Goal: Task Accomplishment & Management: Manage account settings

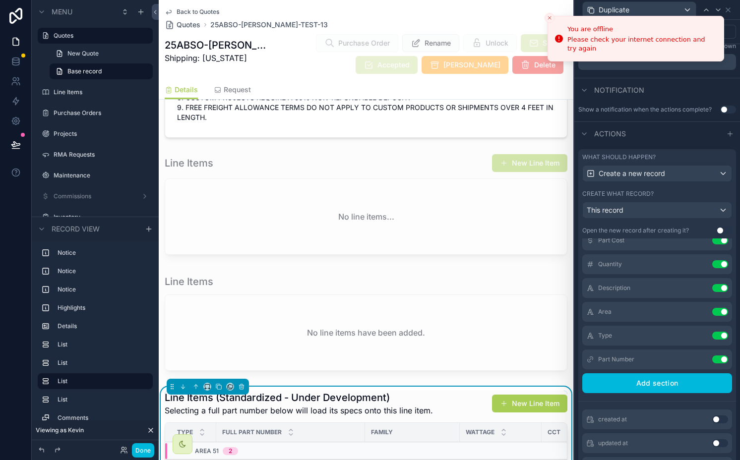
scroll to position [511, 0]
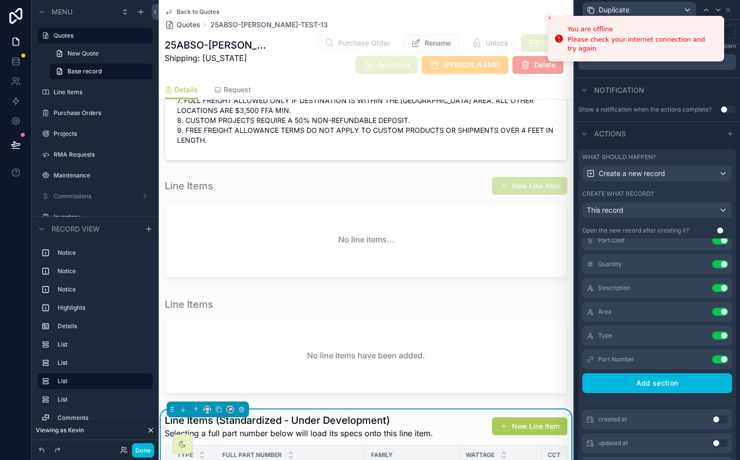
click at [550, 18] on icon "Close toast" at bounding box center [550, 18] width 6 height 6
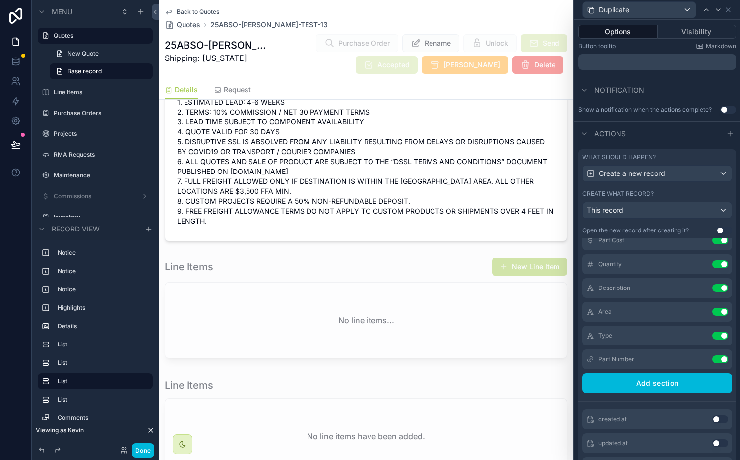
scroll to position [438, 0]
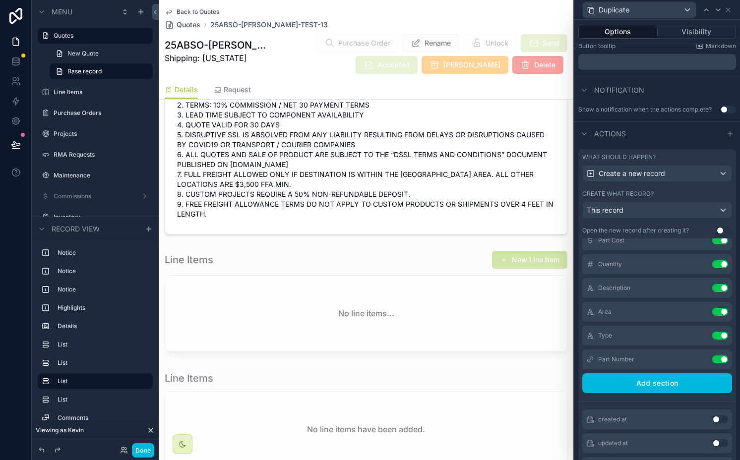
click at [385, 247] on div "scrollable content" at bounding box center [366, 303] width 415 height 113
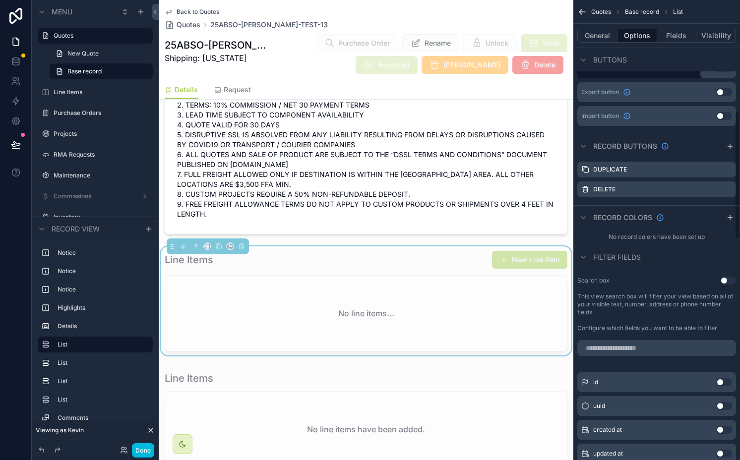
scroll to position [431, 0]
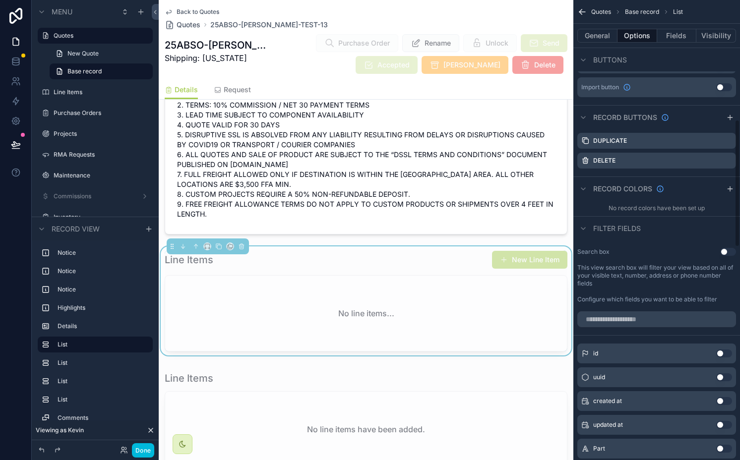
click at [0, 0] on icon "scrollable content" at bounding box center [0, 0] width 0 height 0
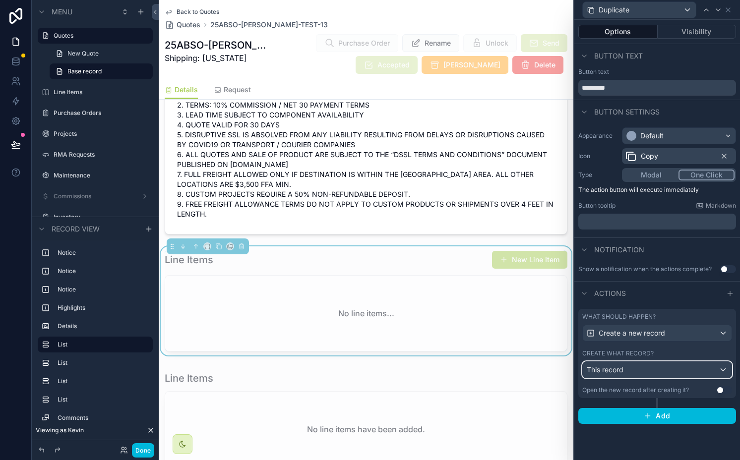
click at [615, 375] on div "This record" at bounding box center [657, 370] width 149 height 16
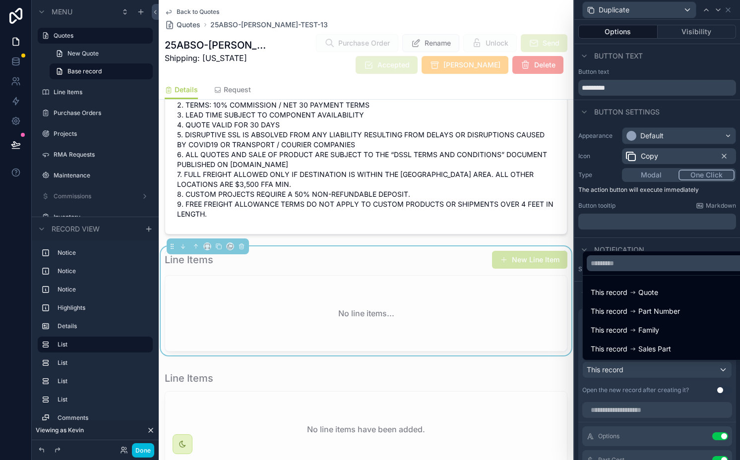
click at [615, 375] on div at bounding box center [657, 230] width 166 height 460
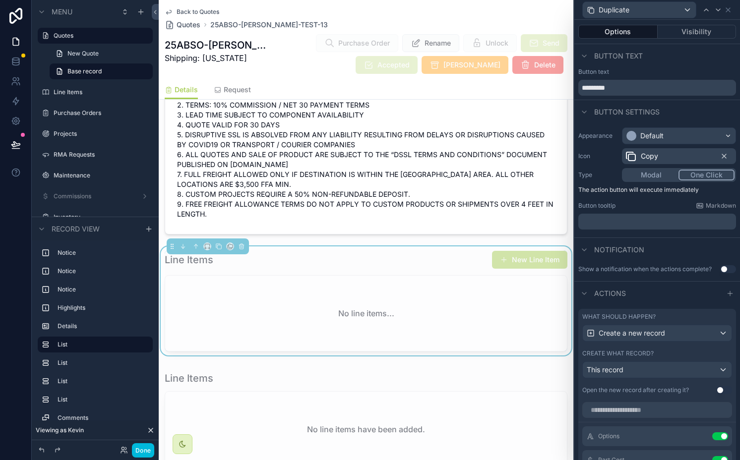
scroll to position [222, 0]
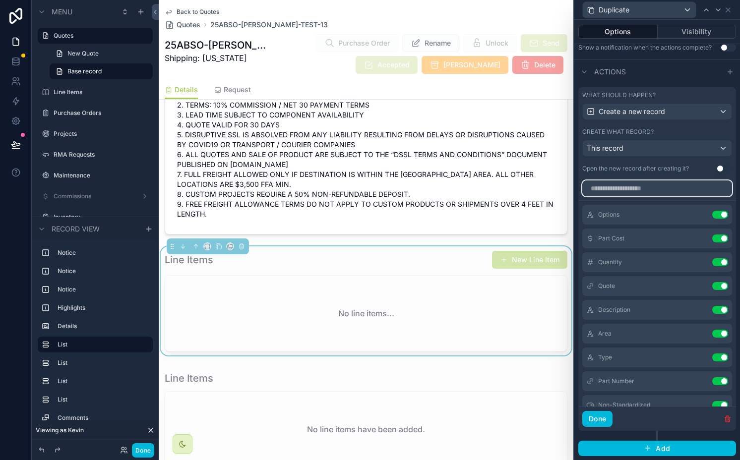
click at [622, 191] on input "text" at bounding box center [657, 189] width 150 height 16
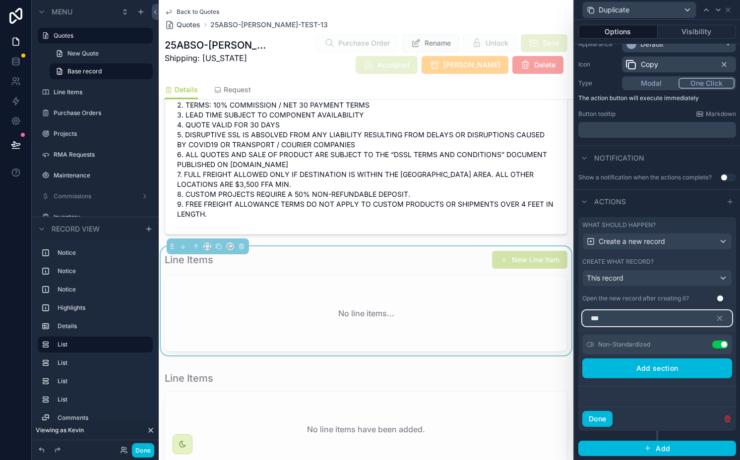
scroll to position [92, 0]
type input "***"
click at [0, 0] on icon at bounding box center [0, 0] width 0 height 0
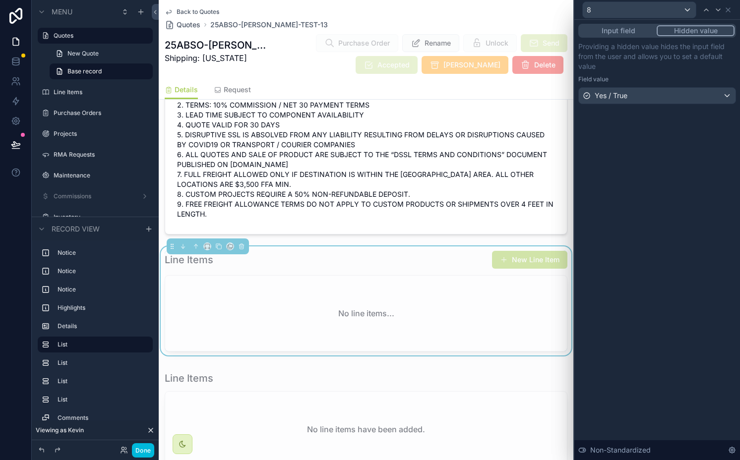
click at [145, 447] on button "Done" at bounding box center [143, 450] width 22 height 14
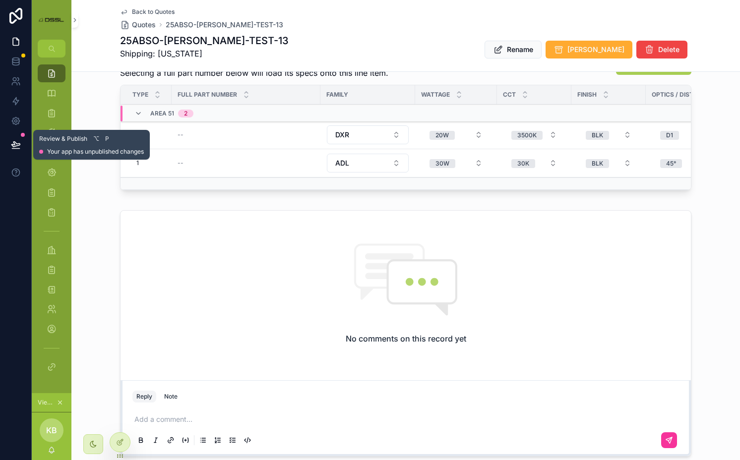
click at [12, 149] on icon at bounding box center [15, 149] width 7 height 0
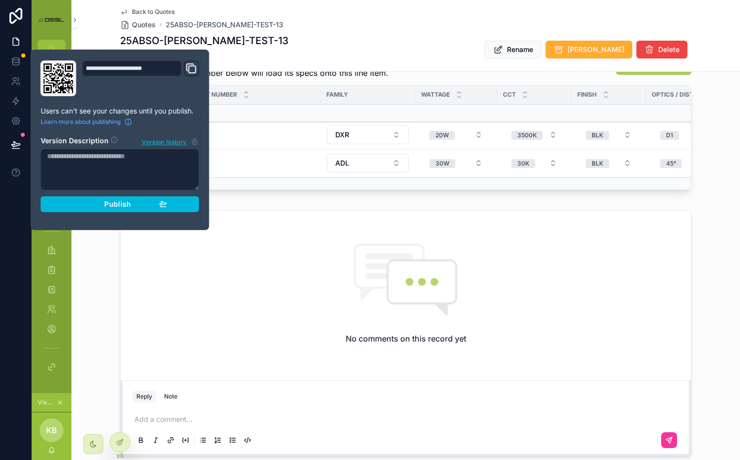
click at [133, 203] on div "Publish" at bounding box center [120, 204] width 94 height 9
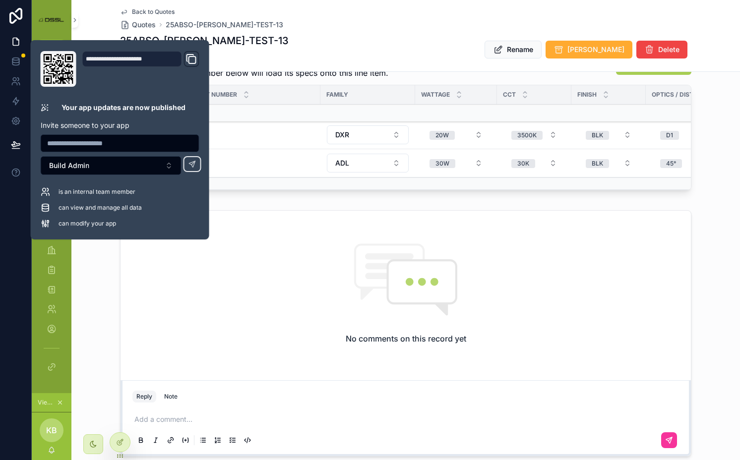
click at [381, 211] on div "No comments on this record yet" at bounding box center [406, 294] width 570 height 166
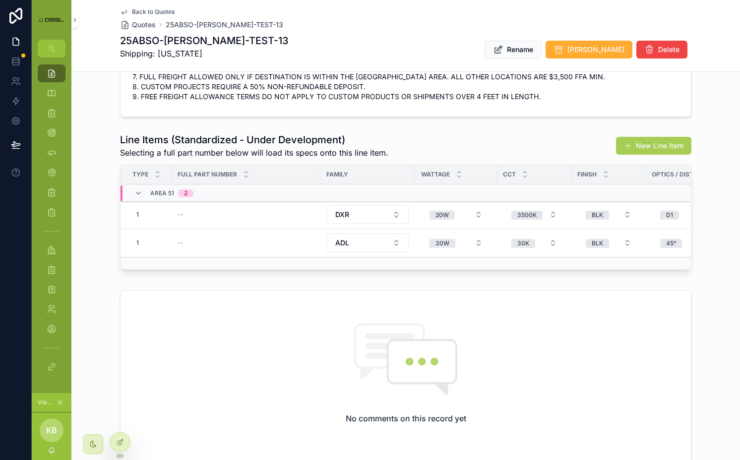
scroll to position [341, 0]
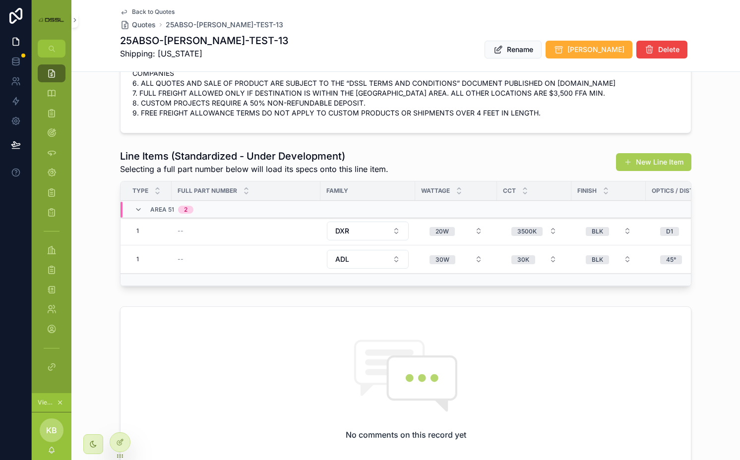
click at [187, 217] on td "--" at bounding box center [246, 231] width 149 height 28
click at [184, 217] on td "--" at bounding box center [246, 231] width 149 height 28
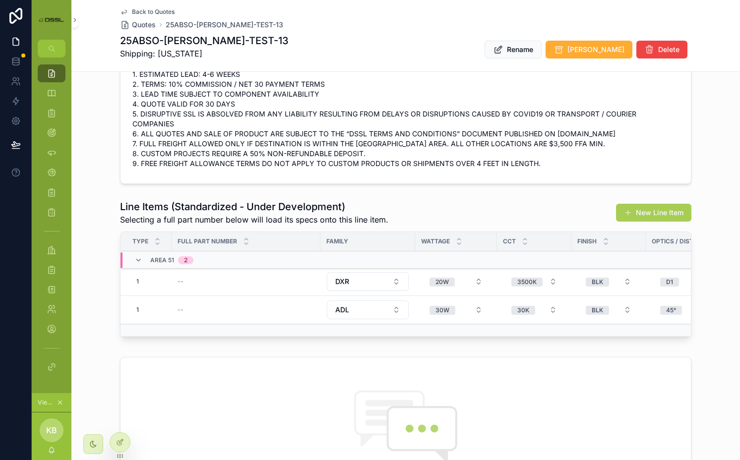
click at [192, 268] on td "--" at bounding box center [246, 282] width 149 height 28
click at [244, 269] on td "--" at bounding box center [246, 282] width 149 height 28
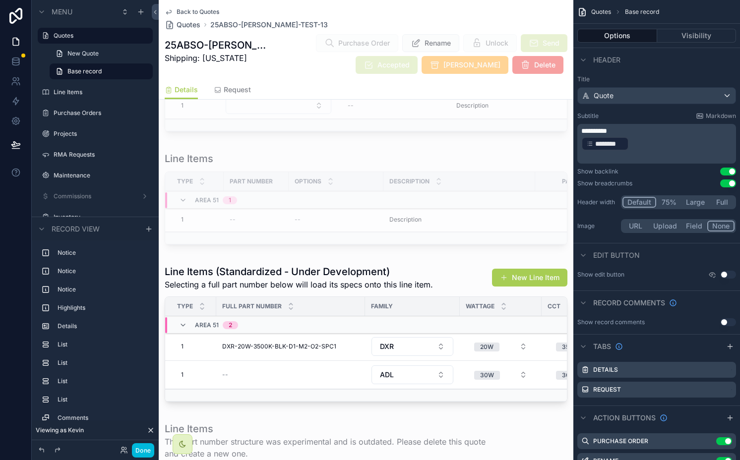
scroll to position [730, 0]
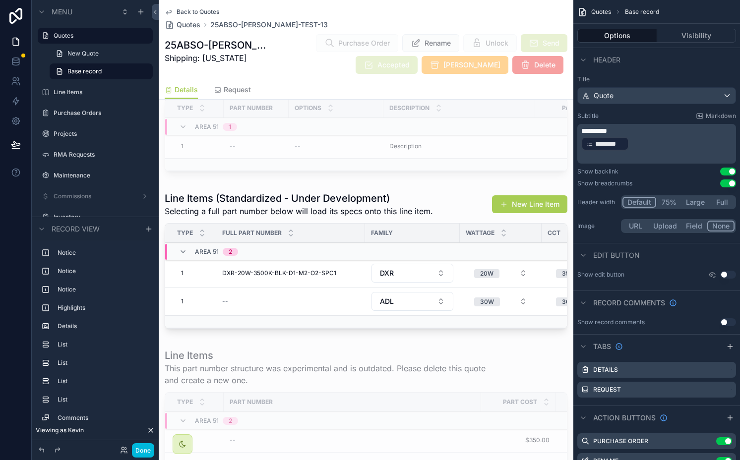
click at [350, 190] on div "scrollable content" at bounding box center [366, 262] width 415 height 149
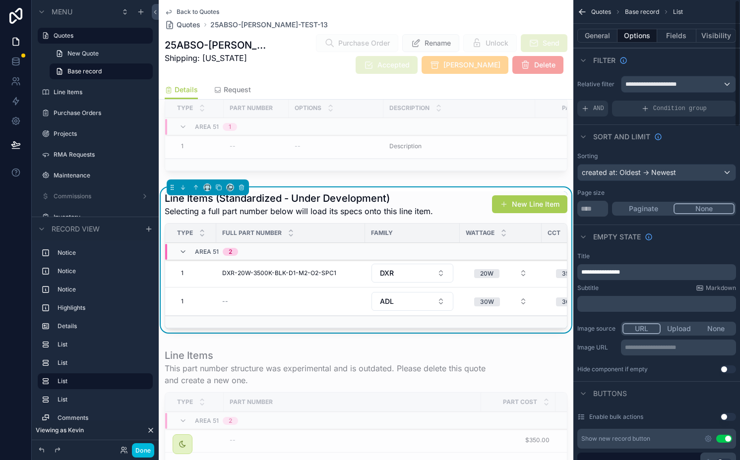
click at [631, 35] on button "Options" at bounding box center [638, 36] width 40 height 14
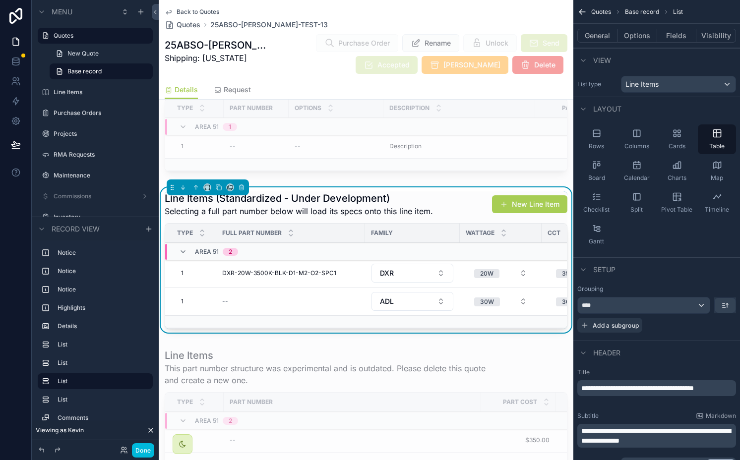
click at [631, 38] on button "Options" at bounding box center [638, 36] width 40 height 14
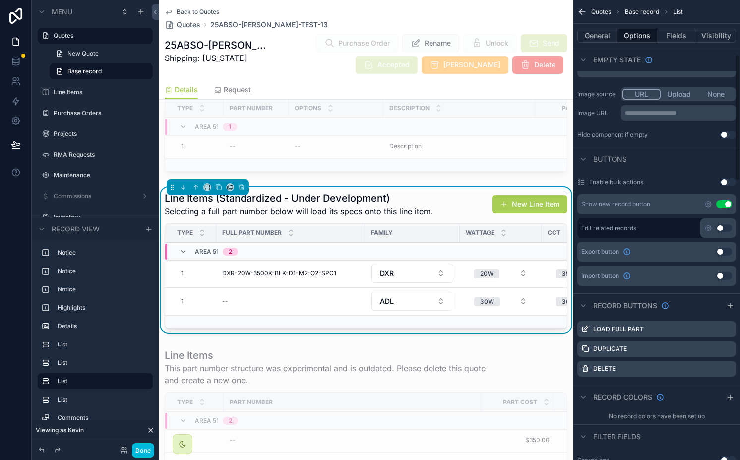
scroll to position [242, 0]
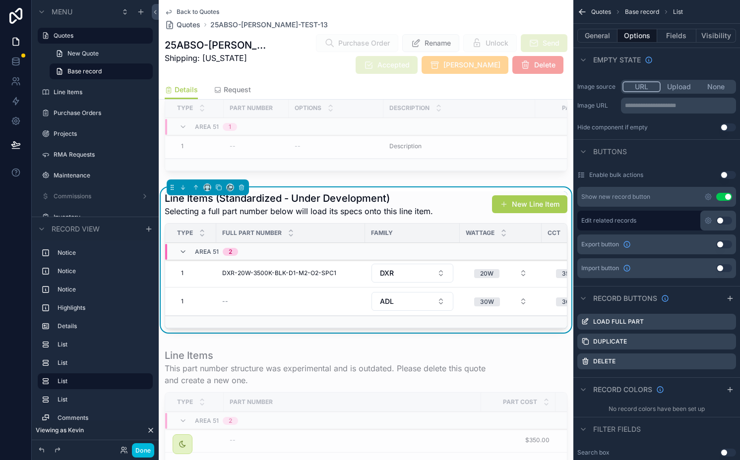
click at [541, 195] on button "New Line Item" at bounding box center [529, 204] width 75 height 18
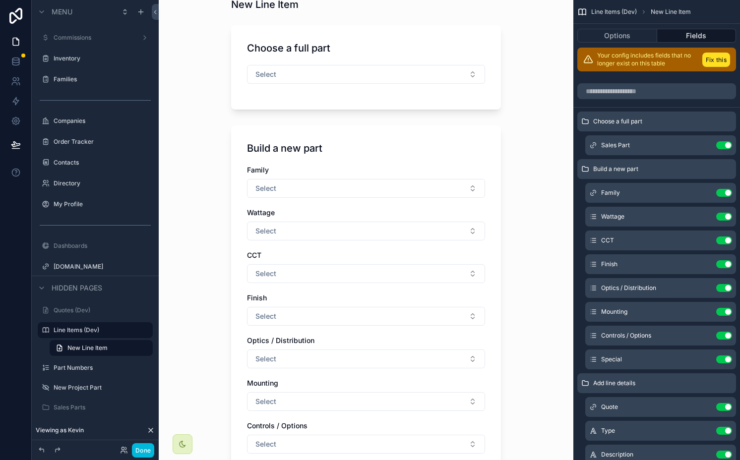
scroll to position [61, 0]
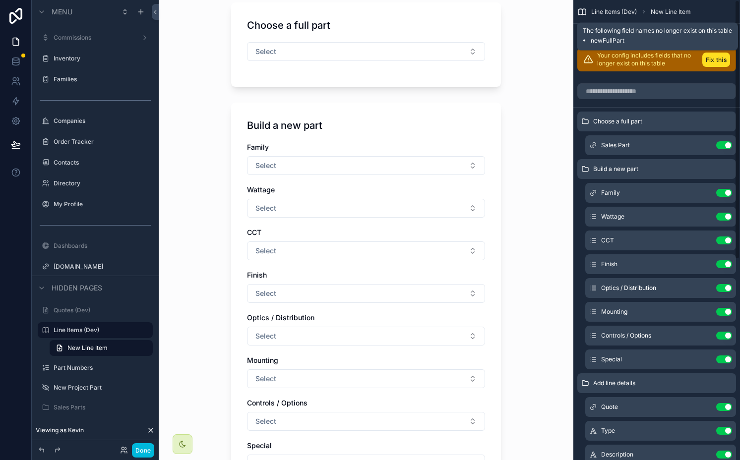
click at [631, 63] on button "Fix this" at bounding box center [716, 60] width 28 height 14
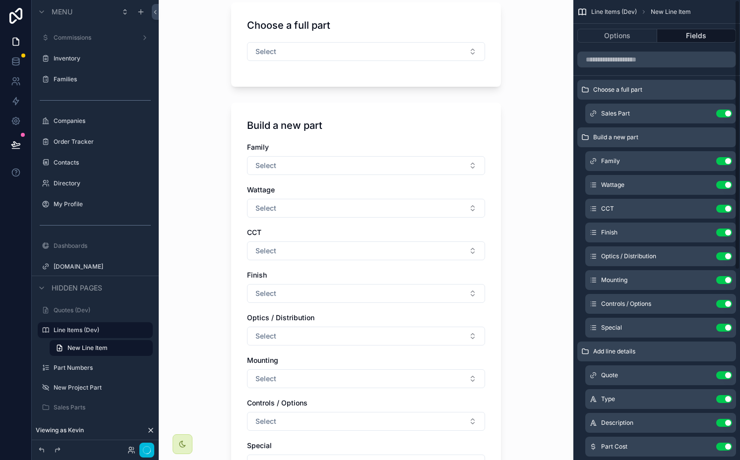
scroll to position [0, 0]
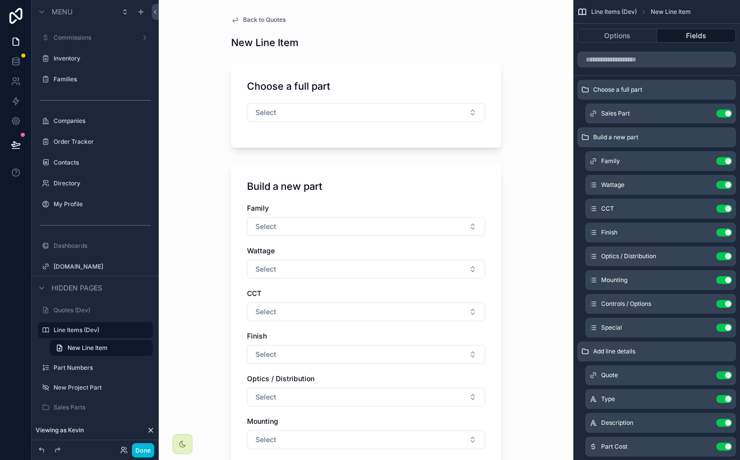
click at [381, 121] on button "Select" at bounding box center [366, 112] width 238 height 19
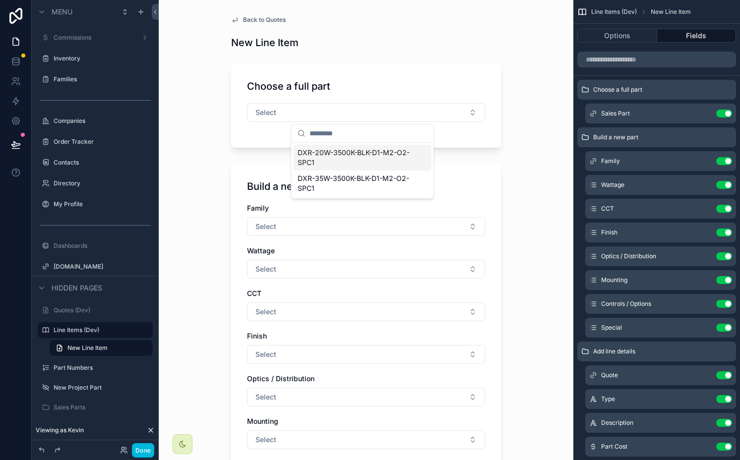
click at [356, 154] on span "DXR-20W-3500K-BLK-D1-M2-O2-SPC1" at bounding box center [357, 158] width 118 height 20
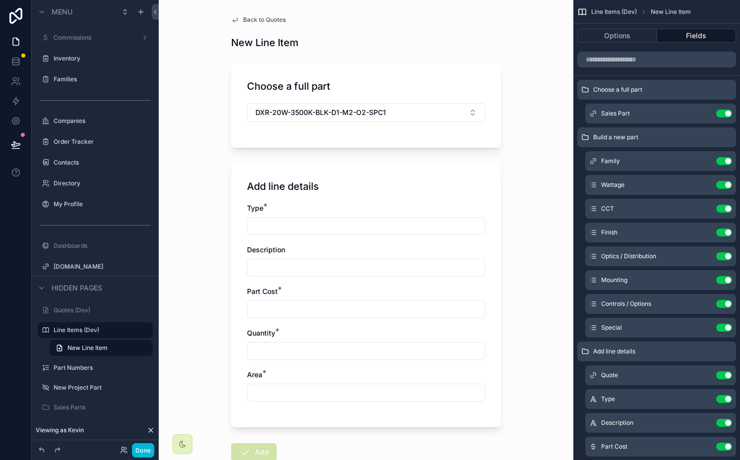
click at [312, 111] on span "DXR-20W-3500K-BLK-D1-M2-O2-SPC1" at bounding box center [320, 113] width 130 height 10
click at [325, 148] on div "None" at bounding box center [363, 153] width 138 height 16
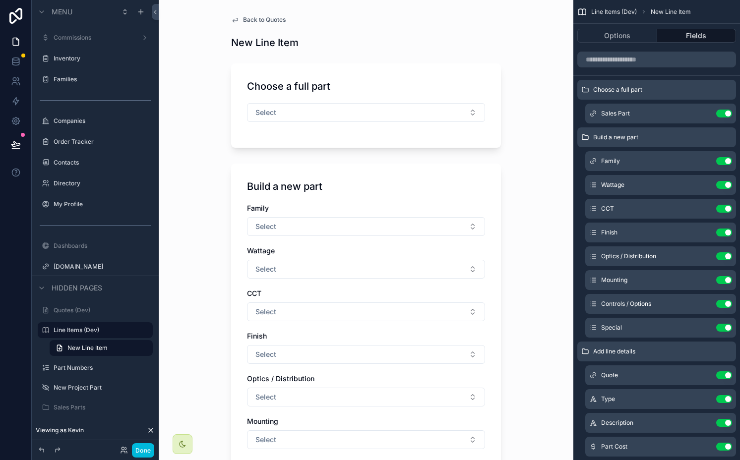
click at [288, 221] on button "Select" at bounding box center [366, 226] width 238 height 19
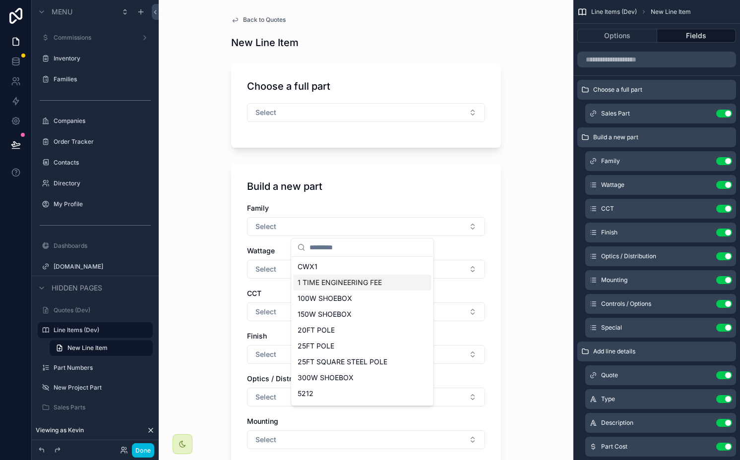
click at [322, 275] on div "1 TIME ENGINEERING FEE" at bounding box center [363, 283] width 138 height 16
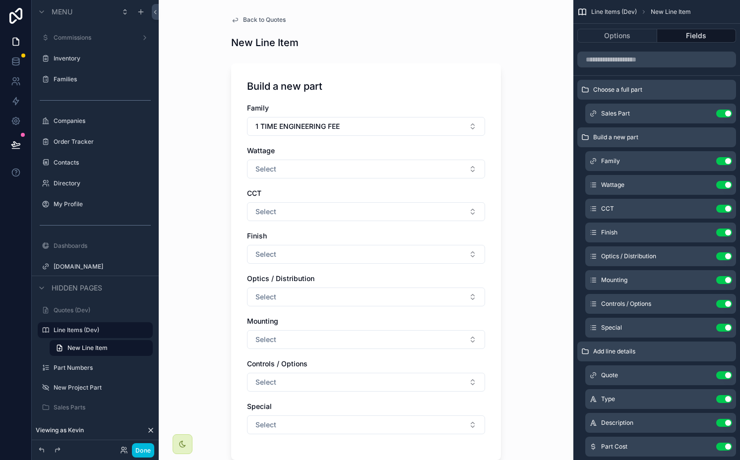
click at [274, 118] on button "1 TIME ENGINEERING FEE" at bounding box center [366, 126] width 238 height 19
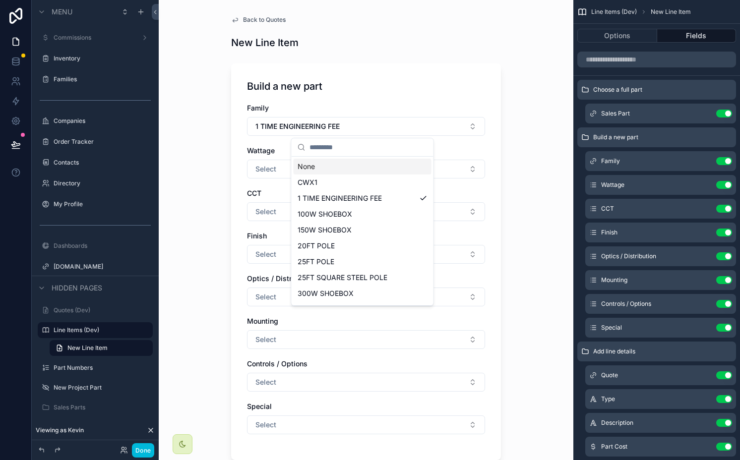
click at [324, 169] on div "None" at bounding box center [363, 167] width 138 height 16
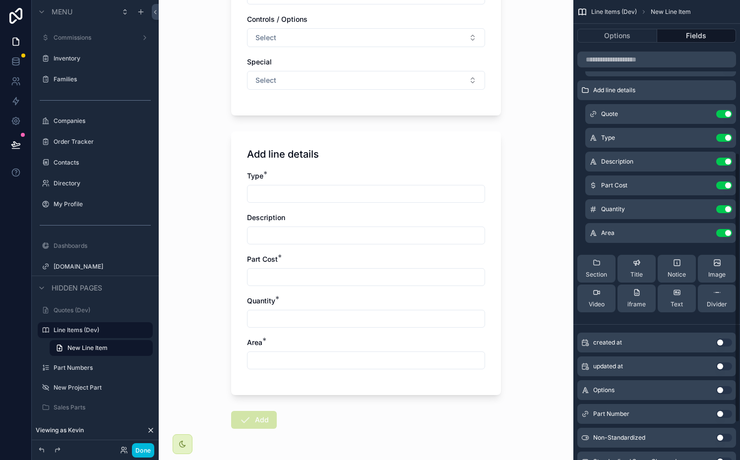
scroll to position [261, 0]
click at [146, 445] on button "Done" at bounding box center [143, 450] width 22 height 14
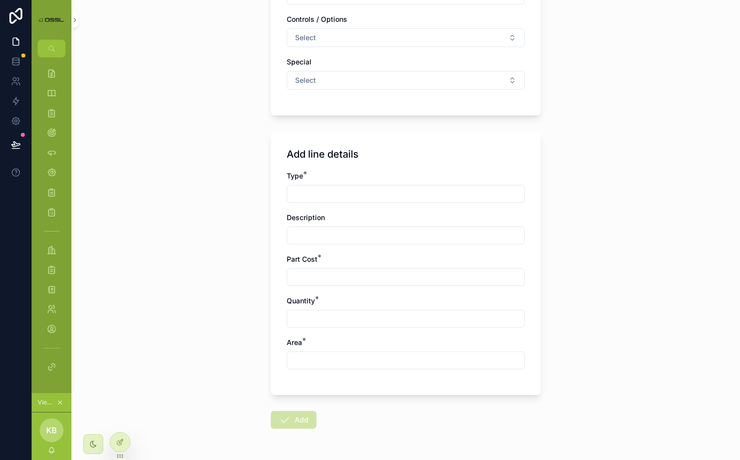
scroll to position [0, 0]
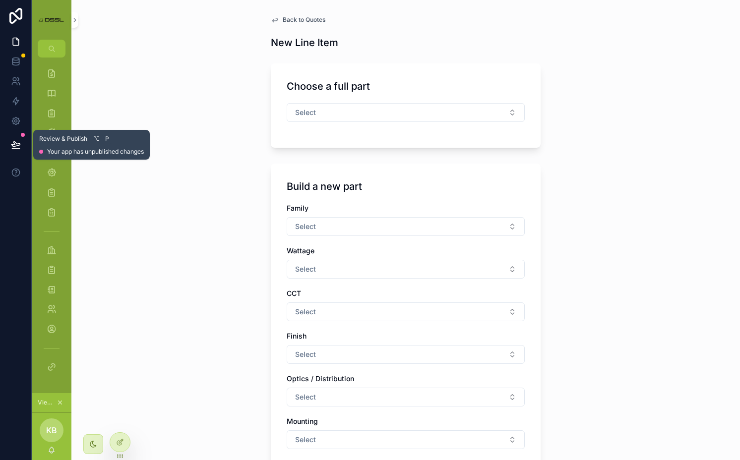
click at [18, 143] on icon at bounding box center [15, 144] width 8 height 5
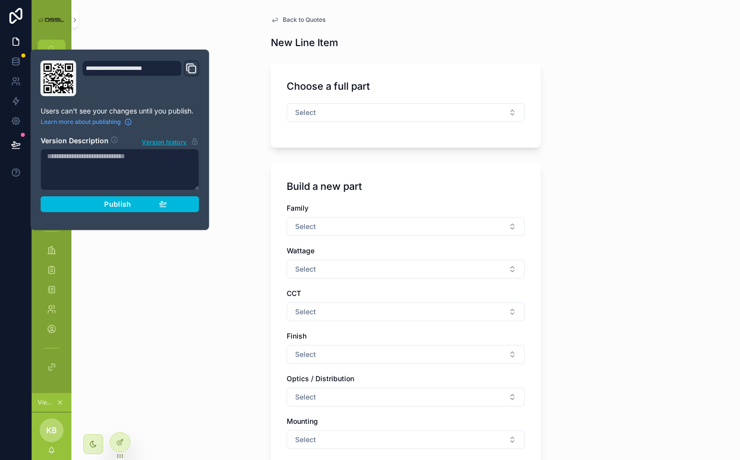
click at [108, 205] on span "Publish" at bounding box center [117, 204] width 27 height 9
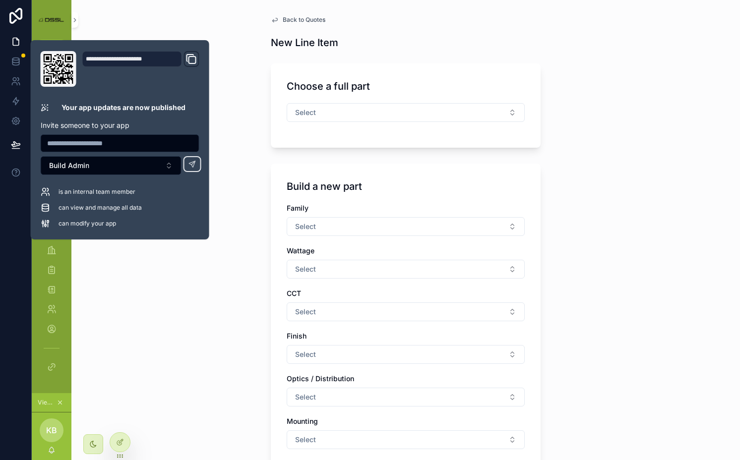
click at [217, 281] on div "Back to Quotes New Line Item Choose a full part Select Build a new part Family …" at bounding box center [405, 230] width 669 height 460
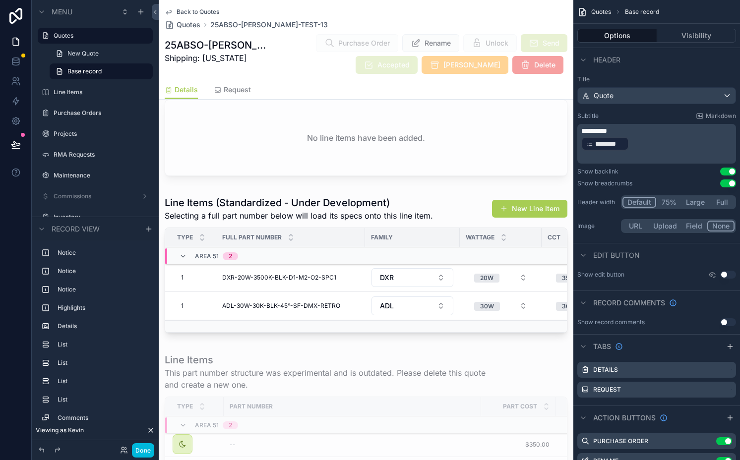
scroll to position [802, 0]
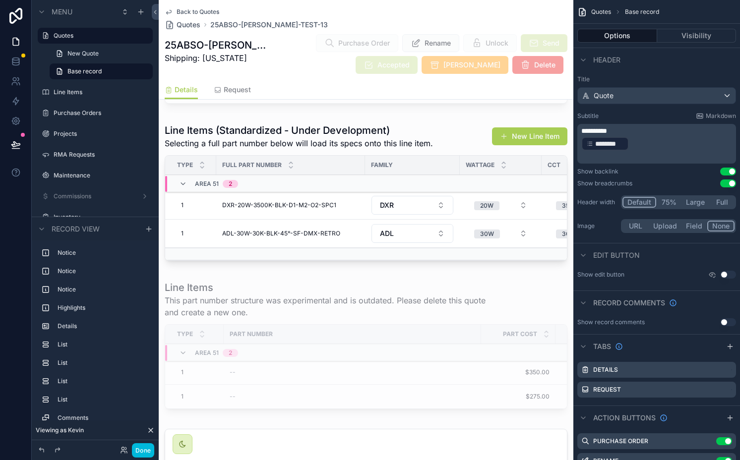
click at [428, 218] on div "scrollable content" at bounding box center [366, 194] width 415 height 149
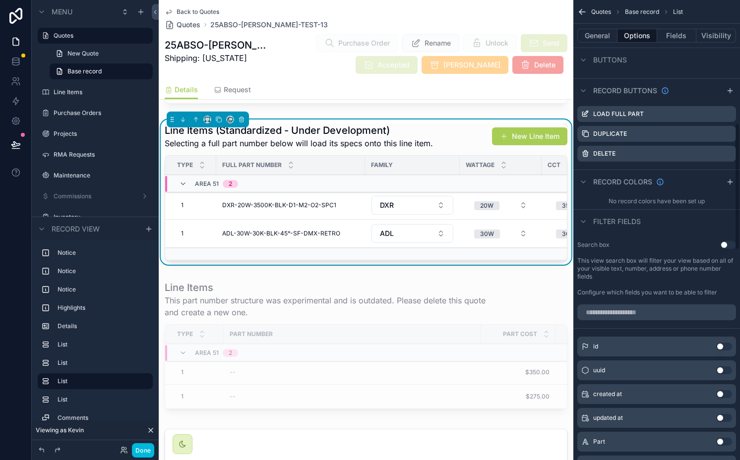
scroll to position [446, 0]
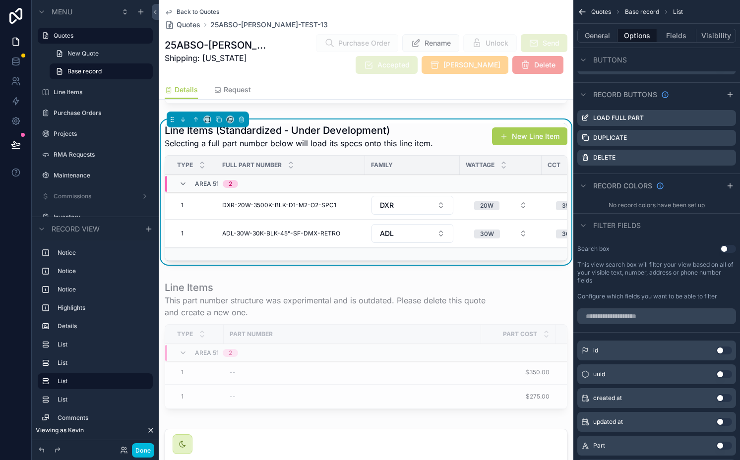
click at [0, 0] on icon "scrollable content" at bounding box center [0, 0] width 0 height 0
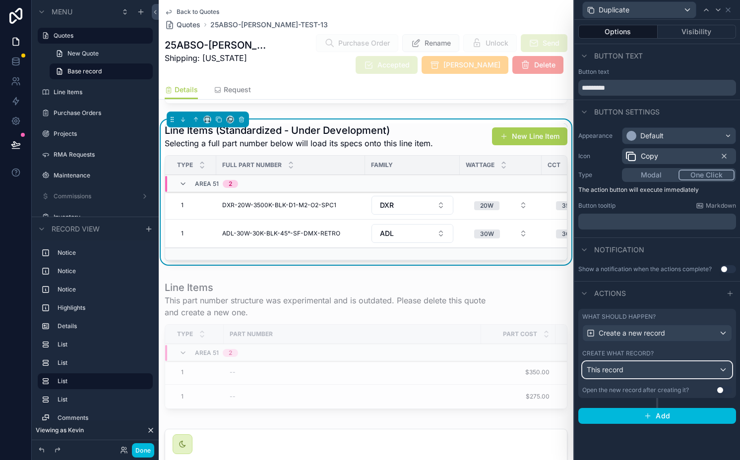
click at [631, 373] on div "This record" at bounding box center [657, 370] width 149 height 16
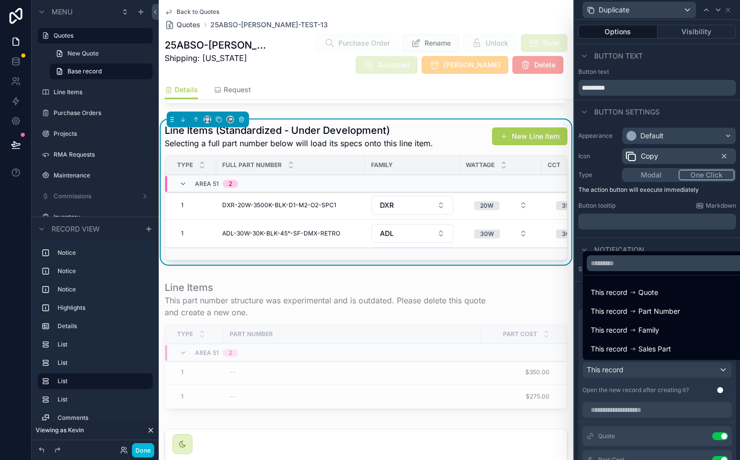
click at [631, 373] on div at bounding box center [657, 230] width 166 height 460
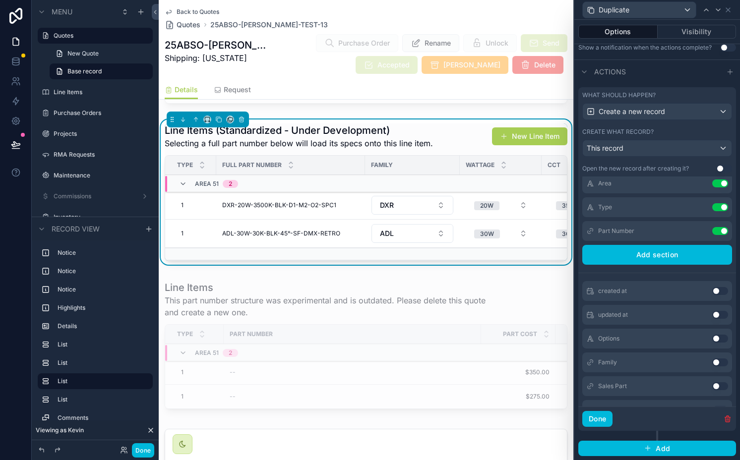
scroll to position [135, 0]
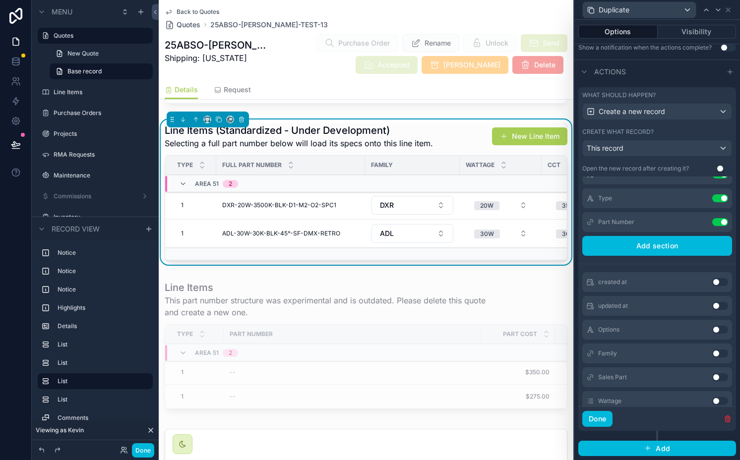
click at [631, 223] on button "Use setting" at bounding box center [720, 222] width 16 height 8
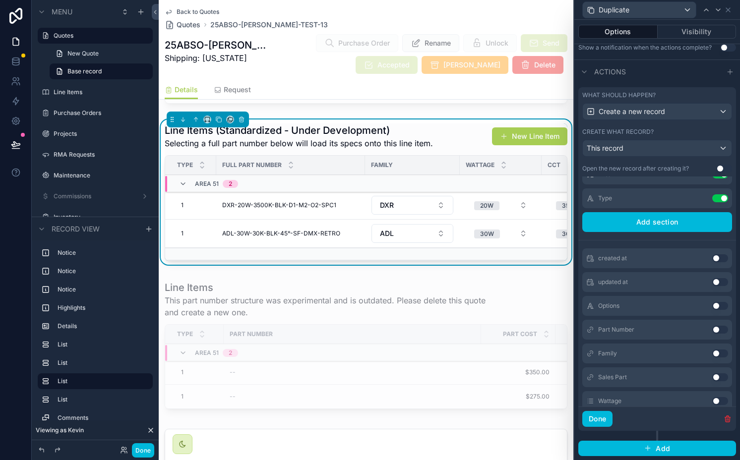
scroll to position [0, 0]
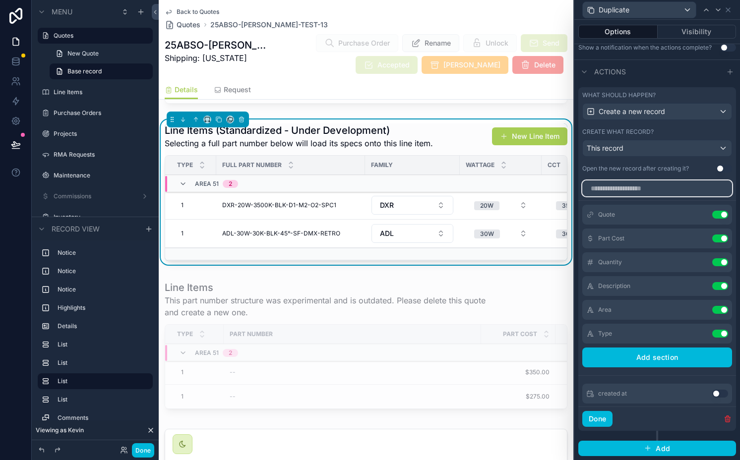
click at [631, 190] on input "text" at bounding box center [657, 189] width 150 height 16
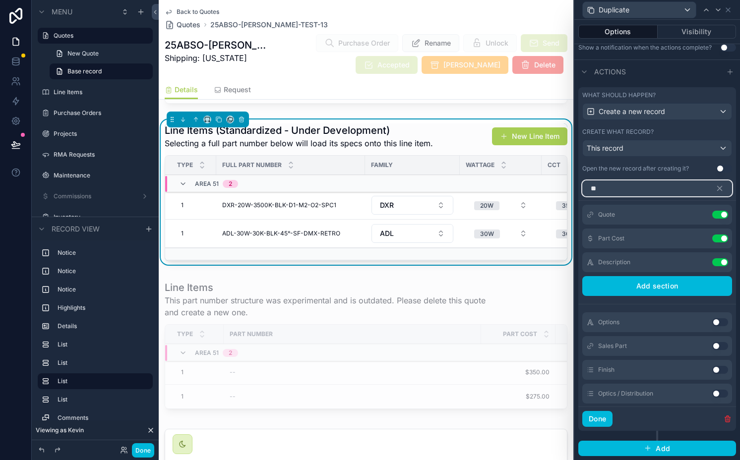
scroll to position [112, 0]
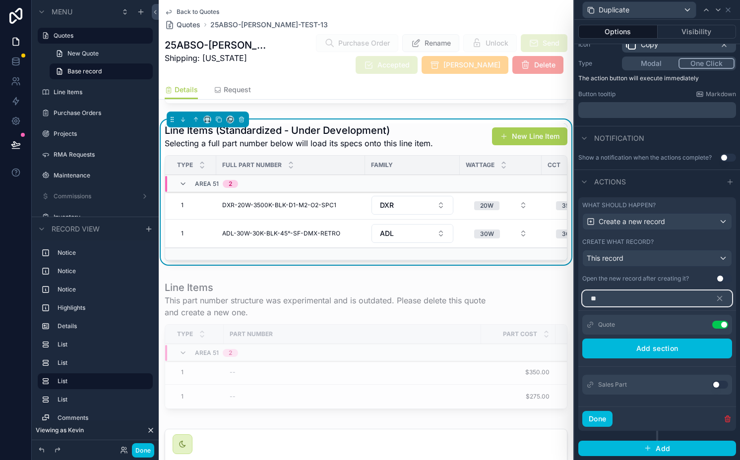
type input "**"
click at [631, 385] on button "Use setting" at bounding box center [720, 385] width 16 height 8
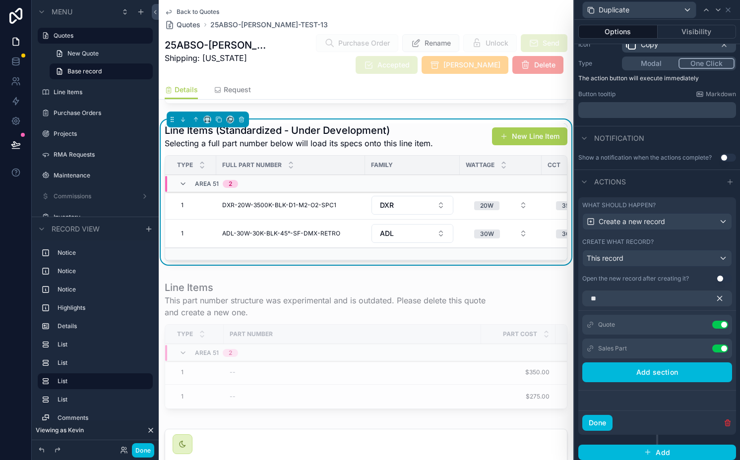
click at [631, 292] on button "button" at bounding box center [723, 299] width 17 height 16
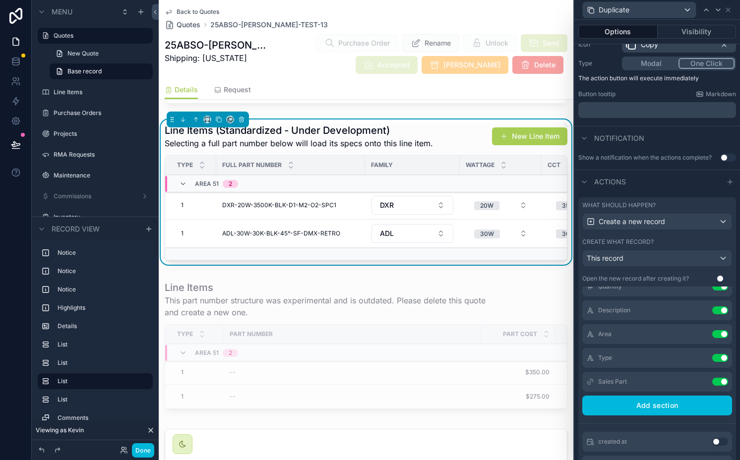
scroll to position [86, 0]
click at [0, 0] on icon at bounding box center [0, 0] width 0 height 0
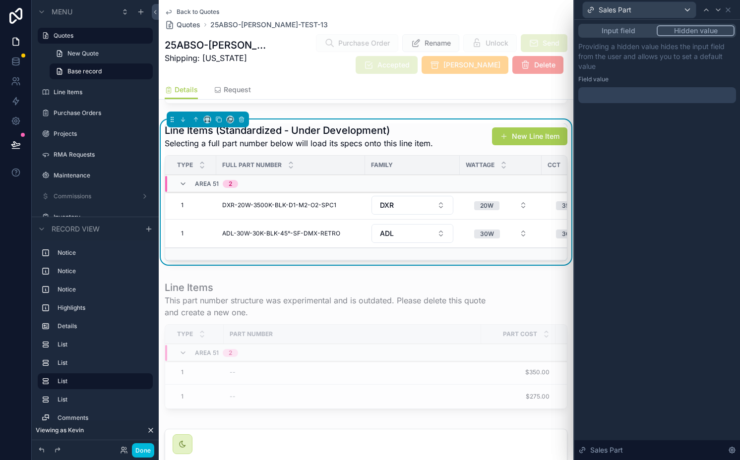
click at [631, 96] on div at bounding box center [657, 95] width 158 height 16
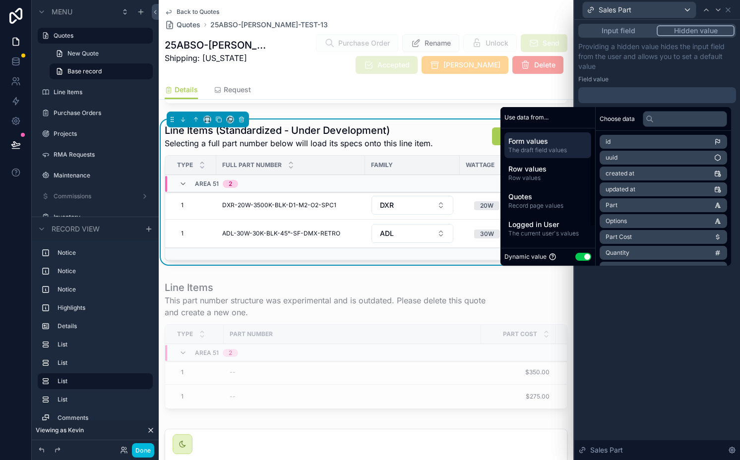
click at [546, 174] on span "Row values" at bounding box center [547, 178] width 79 height 8
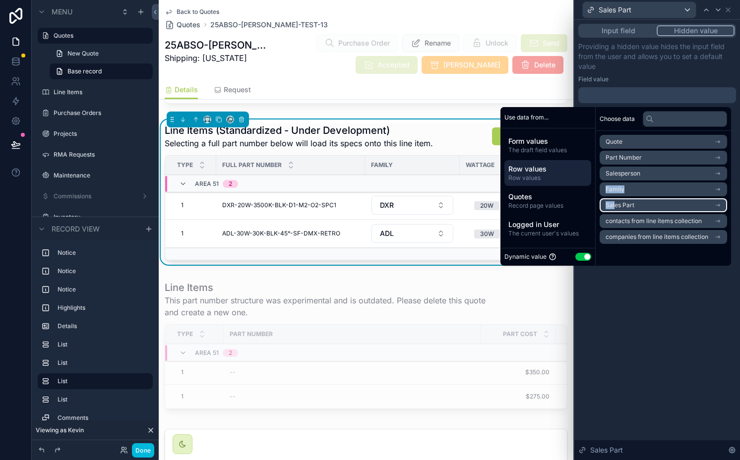
drag, startPoint x: 634, startPoint y: 176, endPoint x: 609, endPoint y: 206, distance: 39.1
click at [609, 206] on ul "Quote Part Number Salesperson Family Sales Part contacts from line items collec…" at bounding box center [663, 189] width 127 height 109
click at [609, 206] on span "Sales Part" at bounding box center [620, 205] width 29 height 8
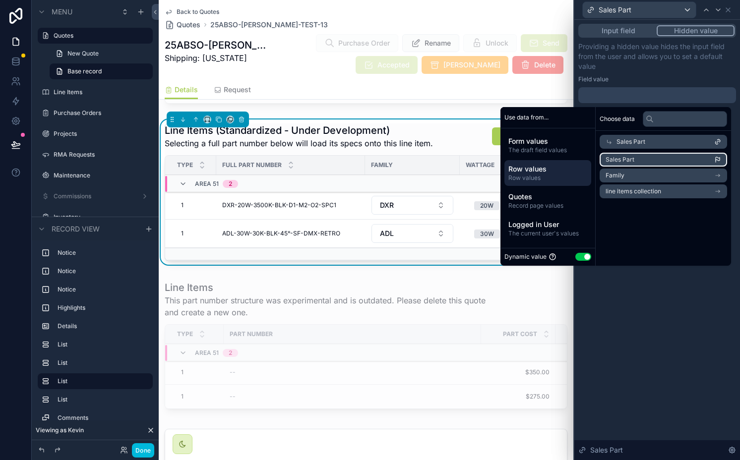
click at [631, 159] on li "Sales Part" at bounding box center [663, 160] width 127 height 14
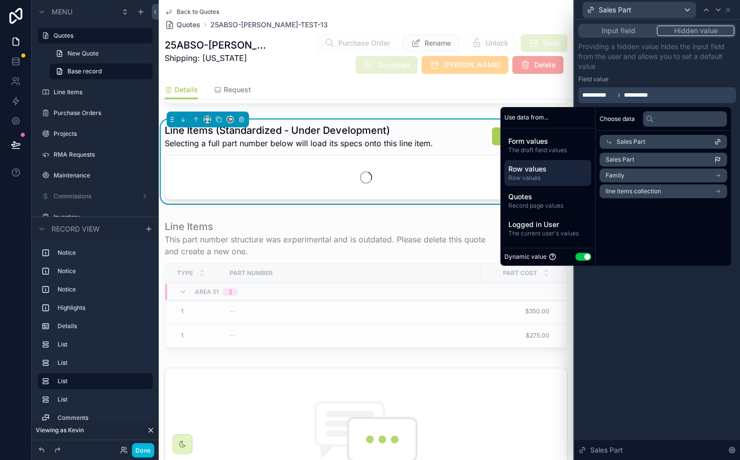
drag, startPoint x: 640, startPoint y: 324, endPoint x: 674, endPoint y: 206, distance: 122.3
click at [631, 324] on div "**********" at bounding box center [657, 240] width 166 height 440
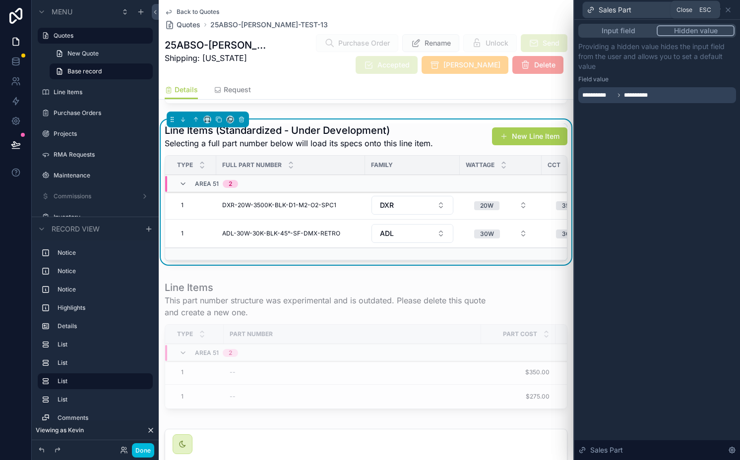
click at [631, 9] on icon at bounding box center [728, 10] width 4 height 4
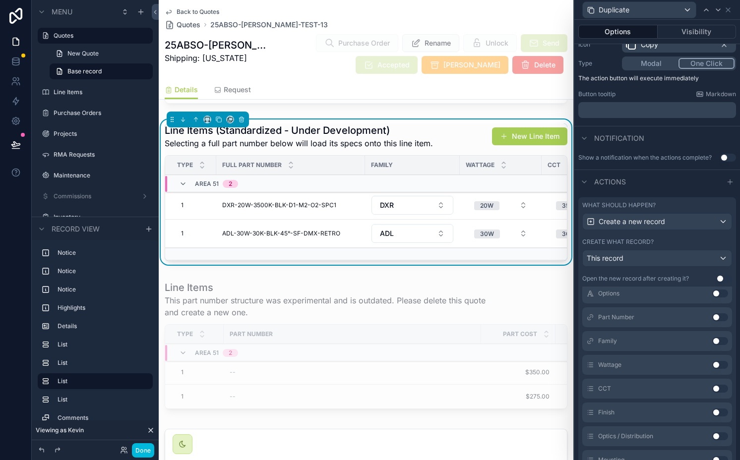
scroll to position [309, 0]
click at [631, 317] on button "Use setting" at bounding box center [720, 315] width 16 height 8
click at [631, 315] on button "Use setting" at bounding box center [720, 315] width 16 height 8
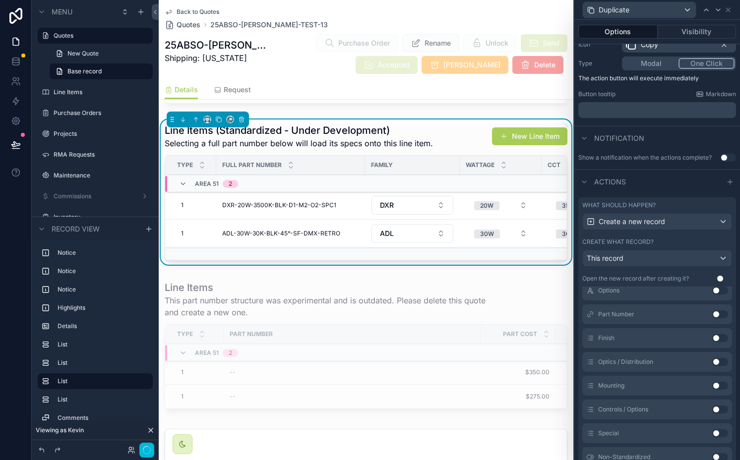
scroll to position [366, 0]
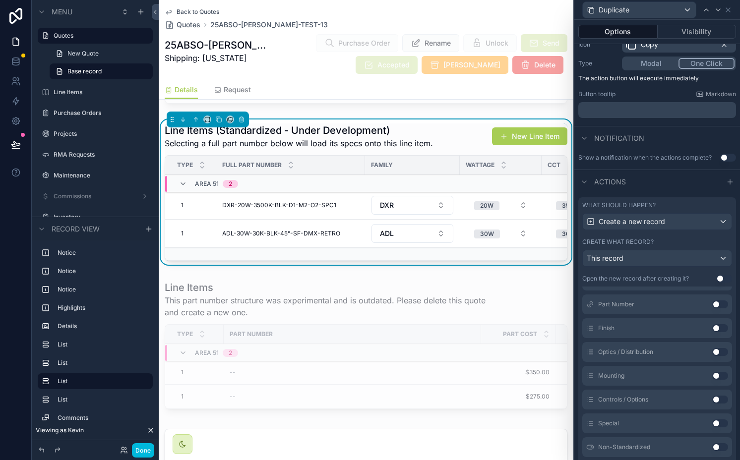
click at [631, 315] on div "created at Use setting updated at Use setting Options Use setting Part Number U…" at bounding box center [657, 362] width 158 height 286
click at [631, 327] on button "Use setting" at bounding box center [720, 328] width 16 height 8
click at [631, 349] on button "Use setting" at bounding box center [720, 352] width 16 height 8
click at [631, 377] on button "Use setting" at bounding box center [720, 376] width 16 height 8
click at [631, 398] on button "Use setting" at bounding box center [720, 400] width 16 height 8
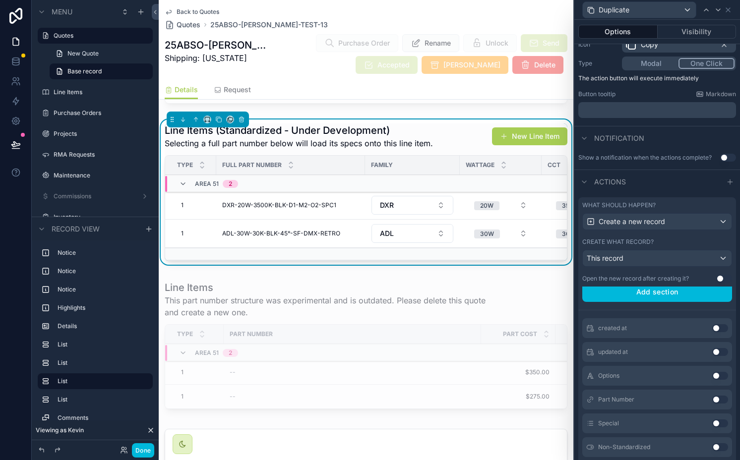
scroll to position [136, 0]
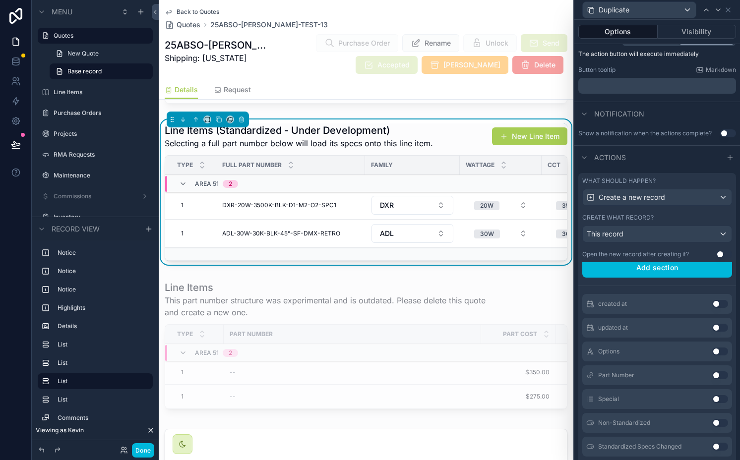
click at [631, 399] on button "Use setting" at bounding box center [720, 399] width 16 height 8
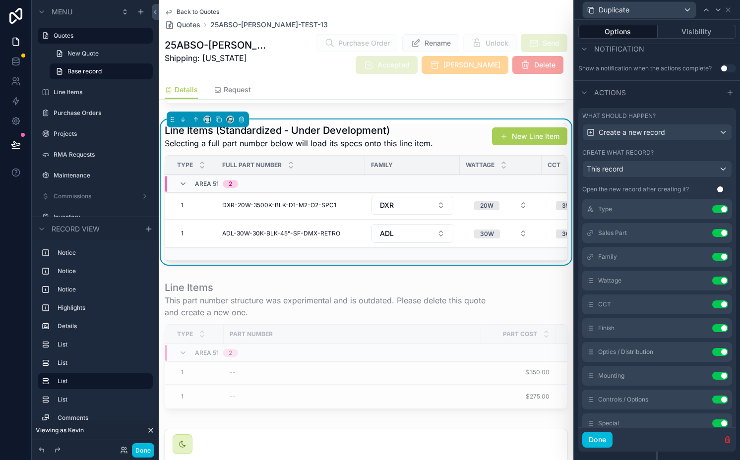
scroll to position [104, 0]
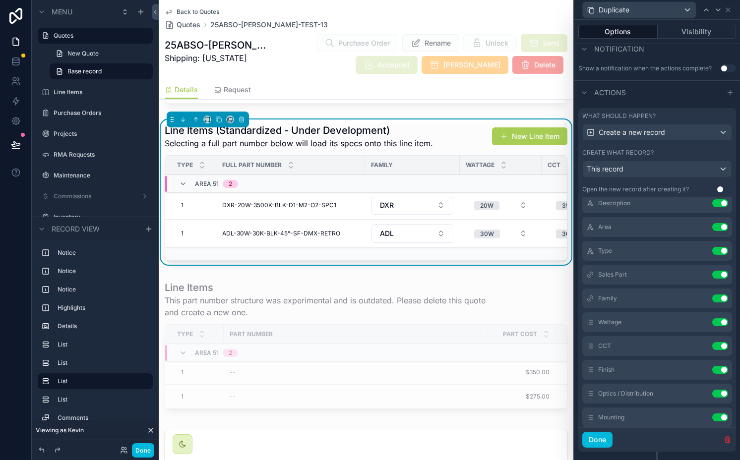
click at [0, 0] on icon at bounding box center [0, 0] width 0 height 0
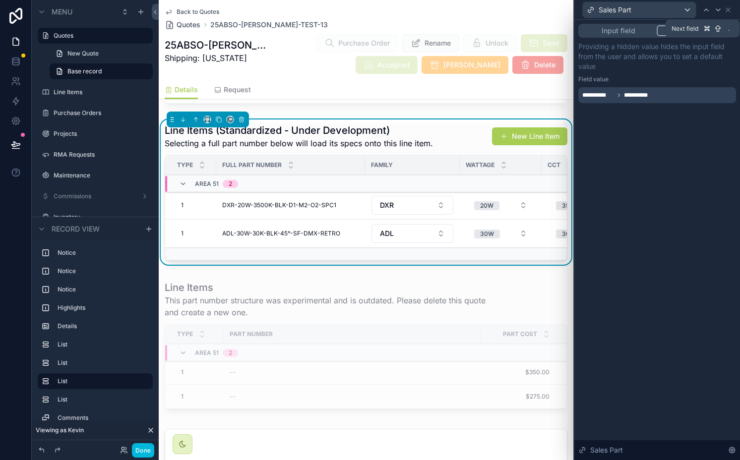
click at [631, 12] on icon at bounding box center [718, 10] width 8 height 8
click at [631, 95] on div at bounding box center [657, 95] width 158 height 16
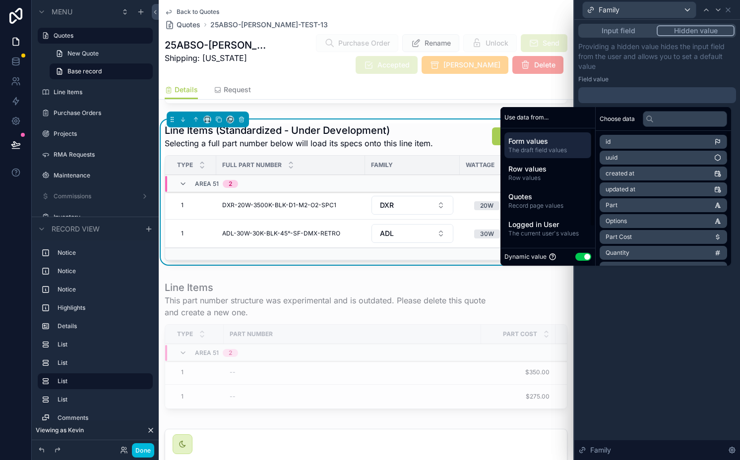
click at [562, 167] on span "Row values" at bounding box center [547, 169] width 79 height 10
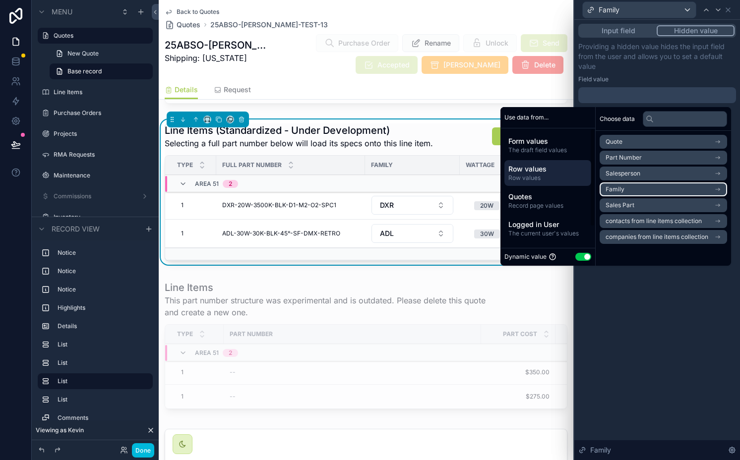
click at [619, 187] on li "Family" at bounding box center [663, 190] width 127 height 14
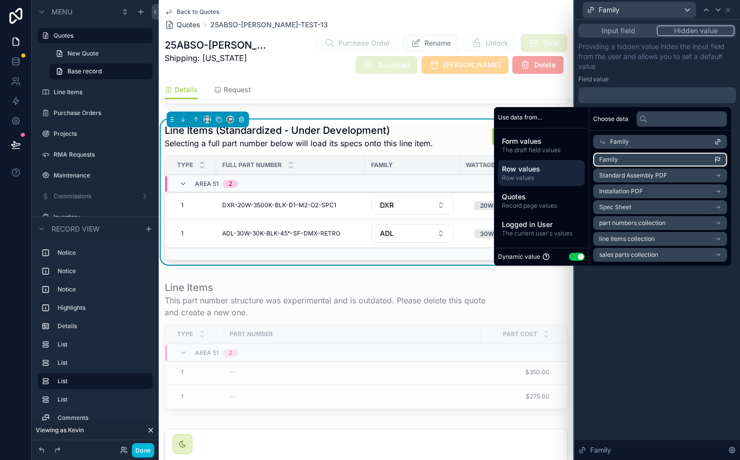
click at [612, 161] on span "Family" at bounding box center [608, 160] width 19 height 8
click at [631, 6] on icon at bounding box center [718, 10] width 8 height 8
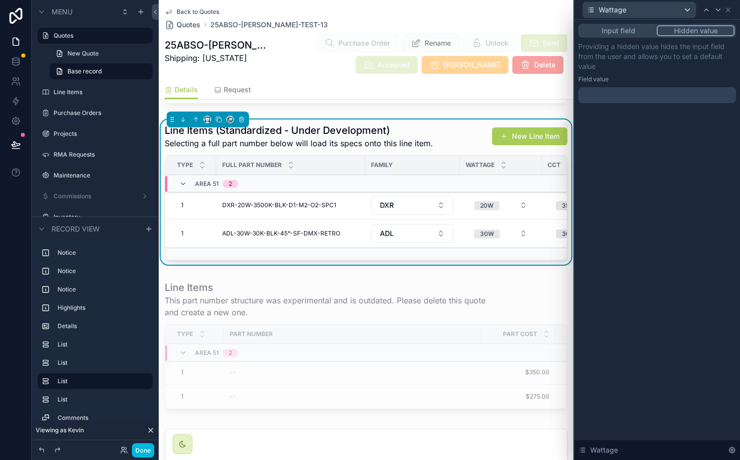
click at [631, 88] on div at bounding box center [657, 95] width 158 height 16
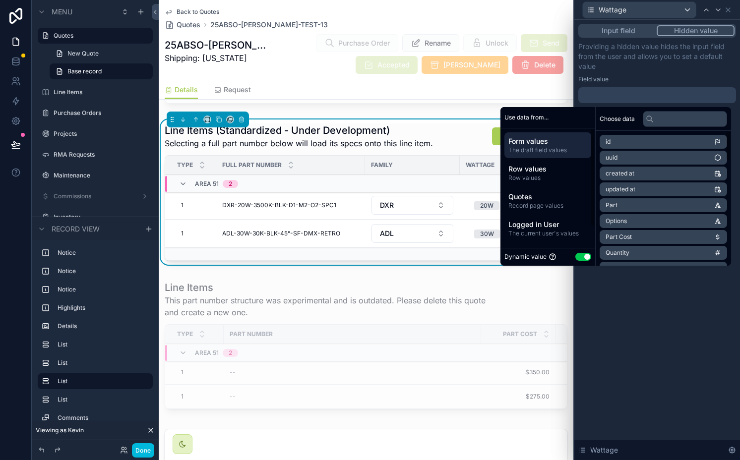
click at [557, 178] on span "Row values" at bounding box center [547, 178] width 79 height 8
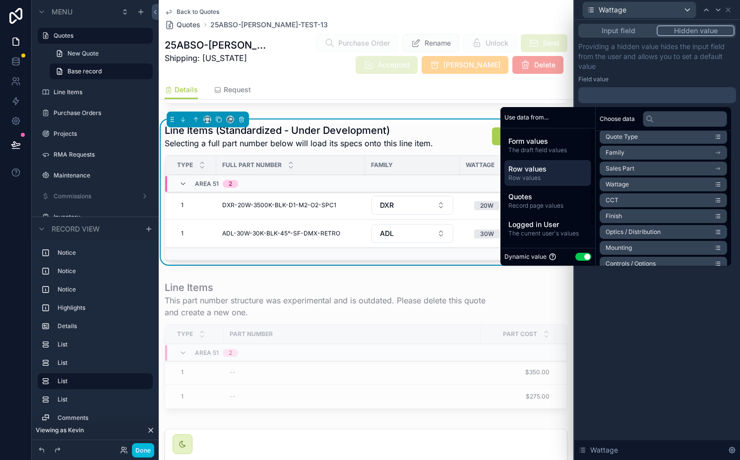
scroll to position [55, 0]
click at [620, 180] on span "Wattage" at bounding box center [617, 182] width 23 height 8
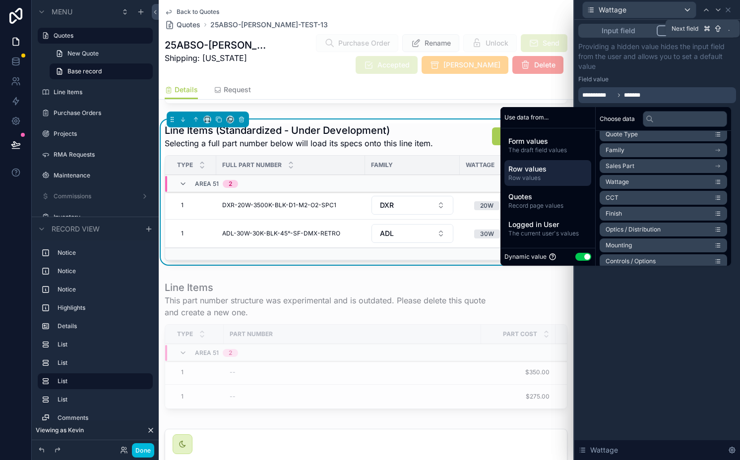
click at [631, 9] on icon at bounding box center [718, 10] width 4 height 2
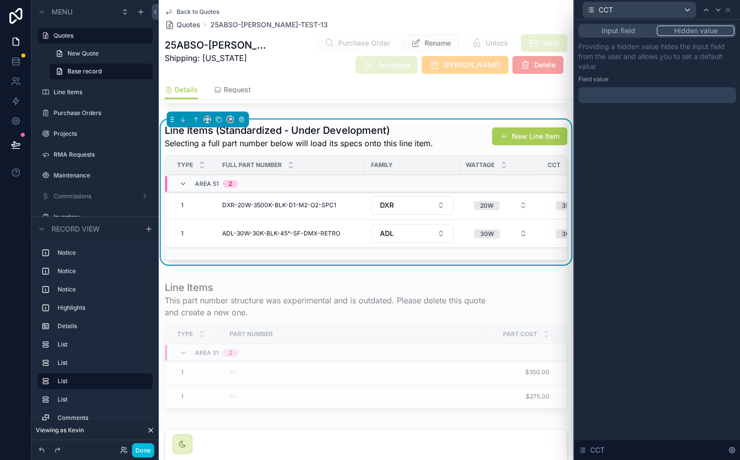
click at [631, 104] on div "Input field Hidden value Providing a hidden value hides the input field from th…" at bounding box center [657, 73] width 166 height 107
click at [631, 101] on div at bounding box center [657, 95] width 158 height 16
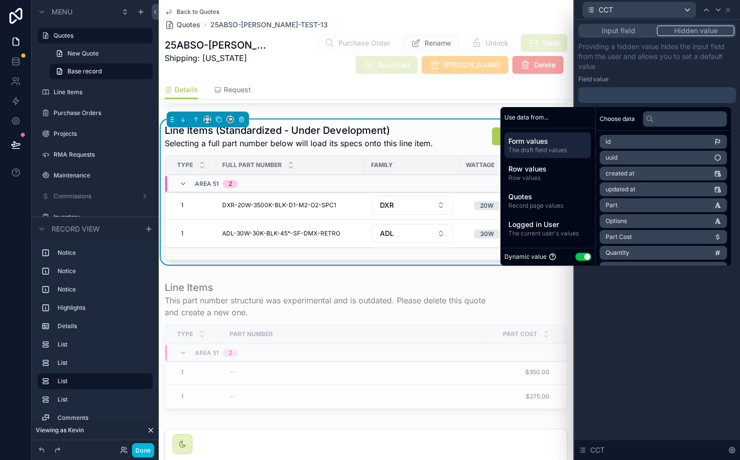
click at [557, 173] on span "Row values" at bounding box center [547, 169] width 79 height 10
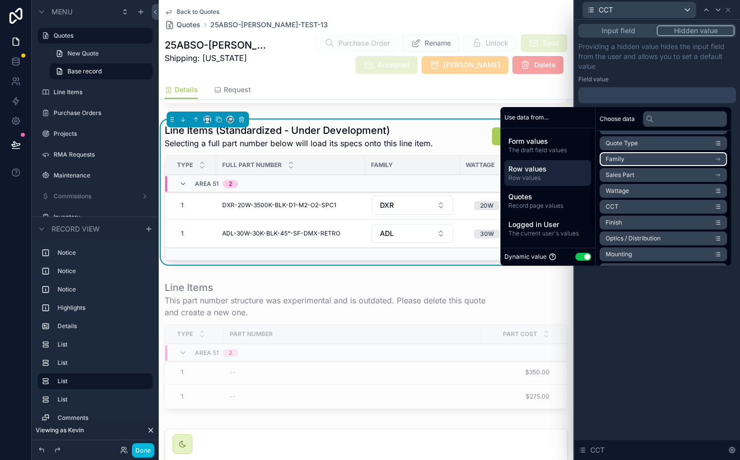
scroll to position [57, 0]
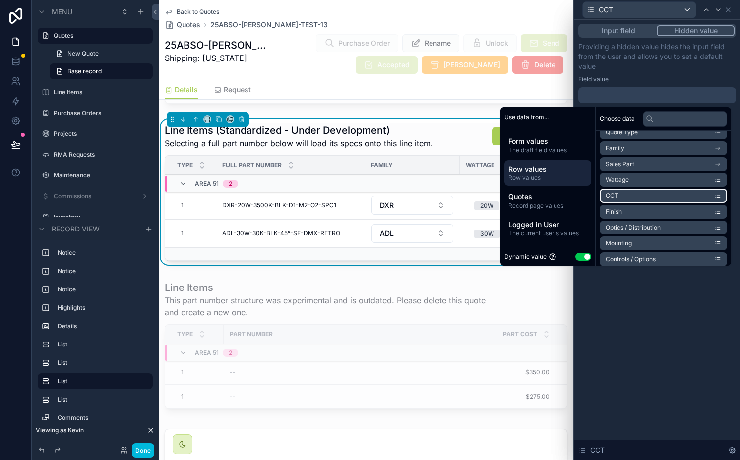
click at [631, 196] on li "CCT" at bounding box center [663, 196] width 127 height 14
click at [631, 64] on p "Providing a hidden value hides the input field from the user and allows you to …" at bounding box center [657, 57] width 158 height 30
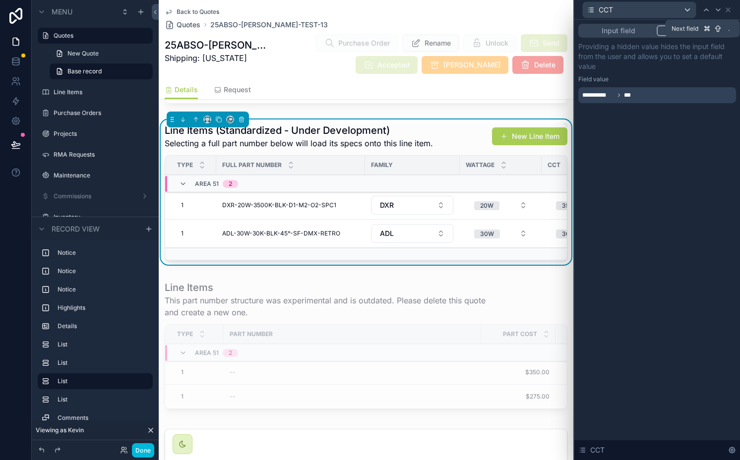
click at [631, 11] on icon at bounding box center [718, 10] width 8 height 8
click at [631, 100] on div at bounding box center [657, 95] width 158 height 16
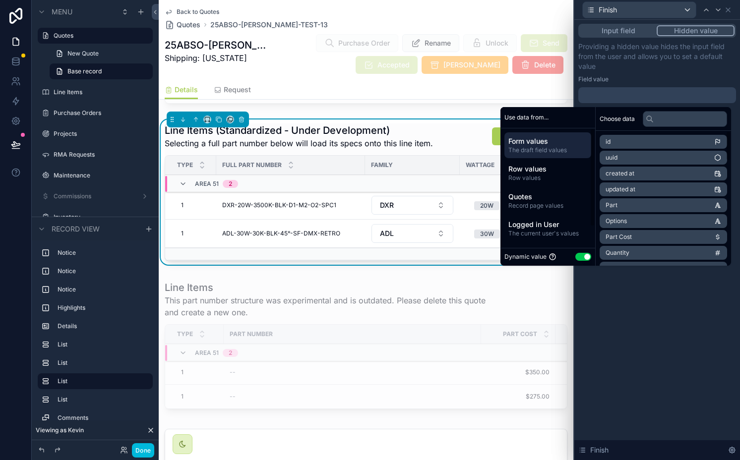
click at [555, 168] on span "Row values" at bounding box center [547, 169] width 79 height 10
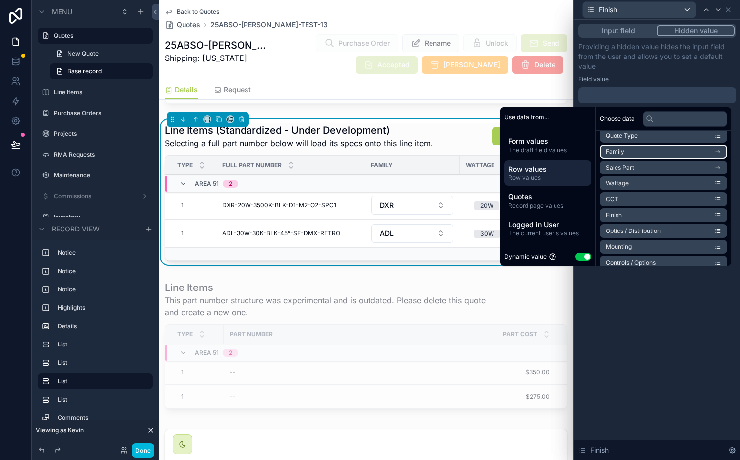
scroll to position [65, 0]
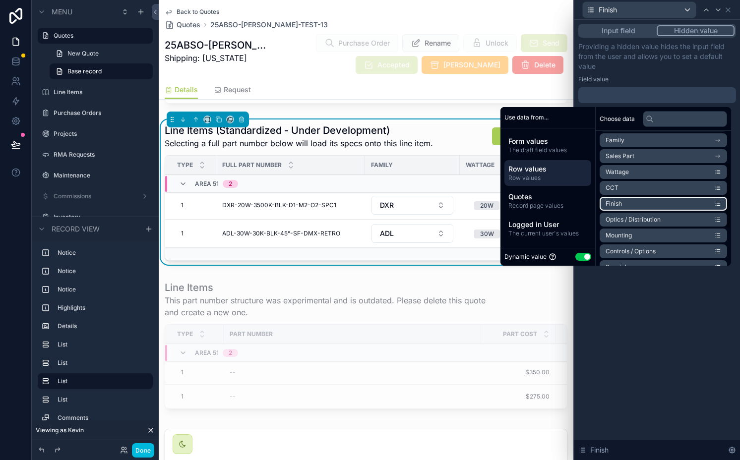
click at [617, 203] on li "Finish" at bounding box center [663, 204] width 127 height 14
click at [631, 35] on button "Input field" at bounding box center [618, 30] width 77 height 11
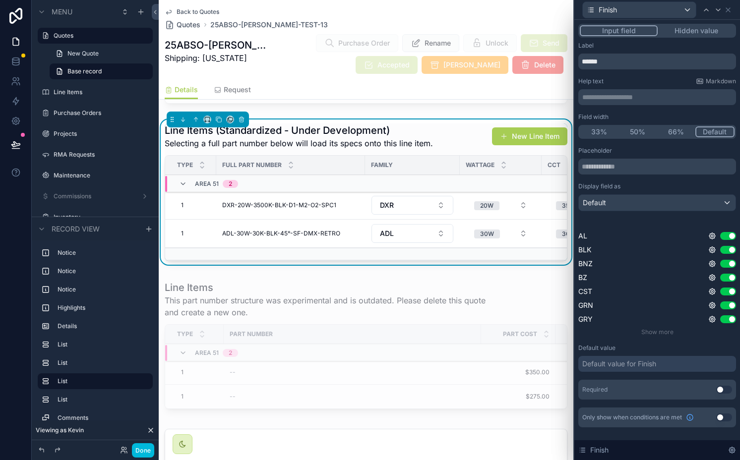
scroll to position [268, 0]
click at [631, 27] on button "Hidden value" at bounding box center [696, 30] width 77 height 11
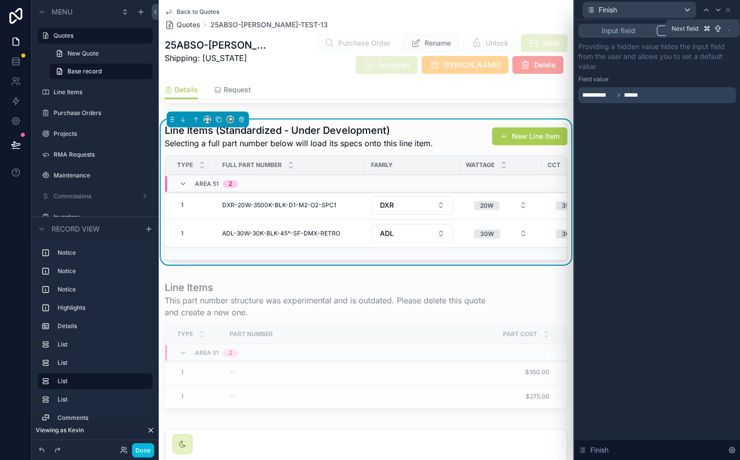
click at [631, 11] on icon at bounding box center [718, 10] width 8 height 8
click at [631, 92] on div at bounding box center [657, 95] width 158 height 16
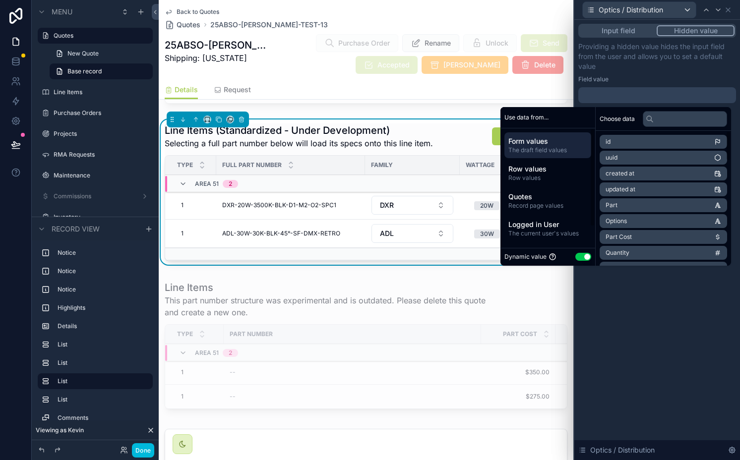
click at [540, 177] on span "Row values" at bounding box center [547, 178] width 79 height 8
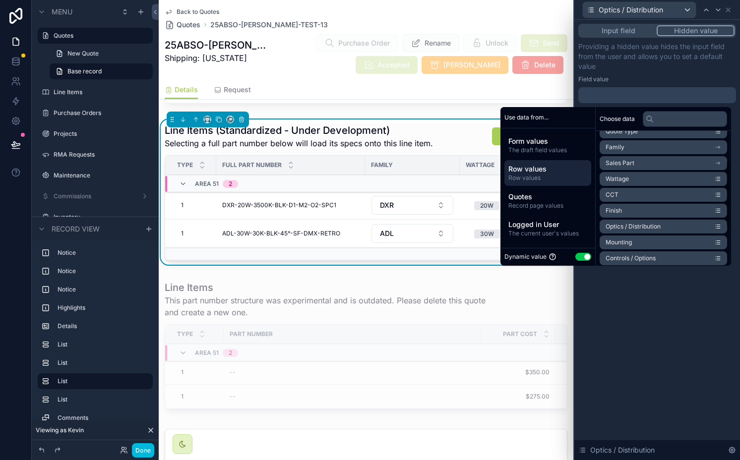
scroll to position [65, 0]
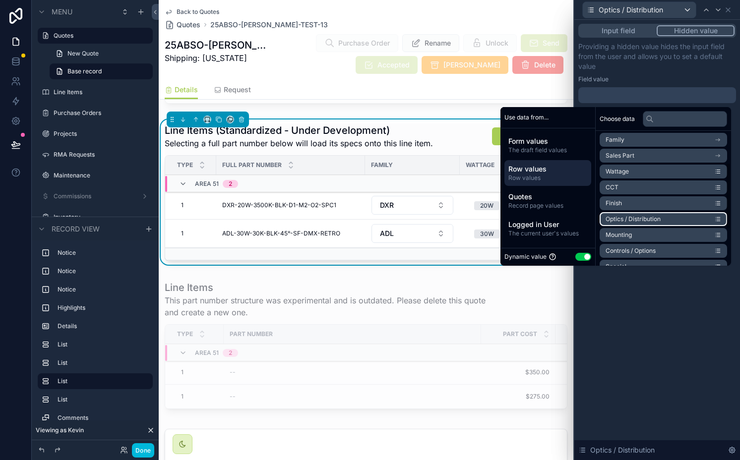
click at [611, 218] on span "Optics / Distribution" at bounding box center [633, 219] width 55 height 8
click at [631, 43] on p "Providing a hidden value hides the input field from the user and allows you to …" at bounding box center [657, 57] width 158 height 30
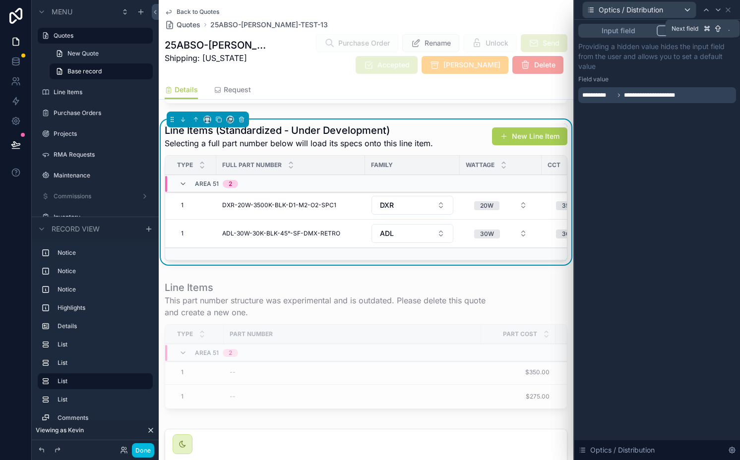
click at [631, 13] on div at bounding box center [718, 10] width 12 height 12
click at [631, 106] on div "Input field Hidden value Providing a hidden value hides the input field from th…" at bounding box center [657, 73] width 166 height 107
click at [631, 99] on div at bounding box center [657, 95] width 158 height 16
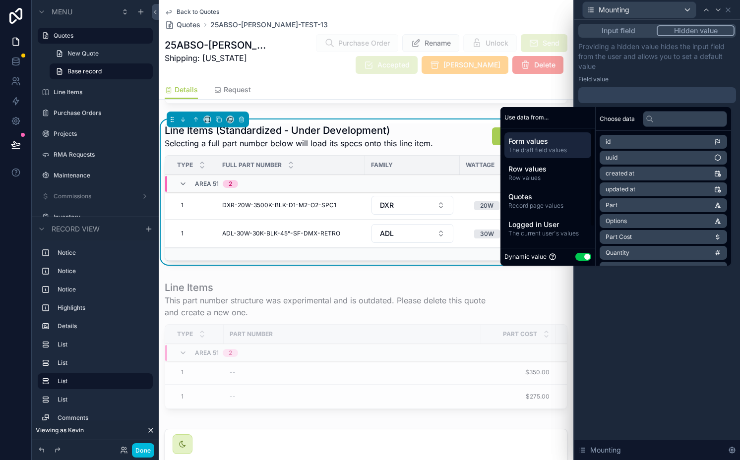
click at [534, 180] on span "Row values" at bounding box center [547, 178] width 79 height 8
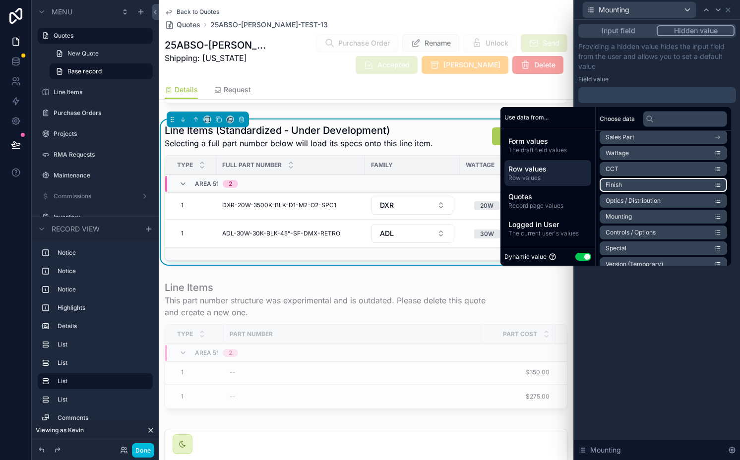
scroll to position [86, 0]
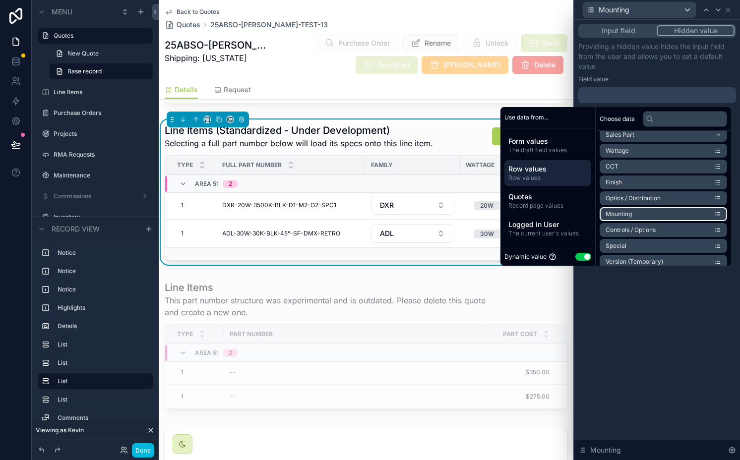
click at [628, 210] on li "Mounting" at bounding box center [663, 214] width 127 height 14
click at [631, 47] on p "Providing a hidden value hides the input field from the user and allows you to …" at bounding box center [657, 57] width 158 height 30
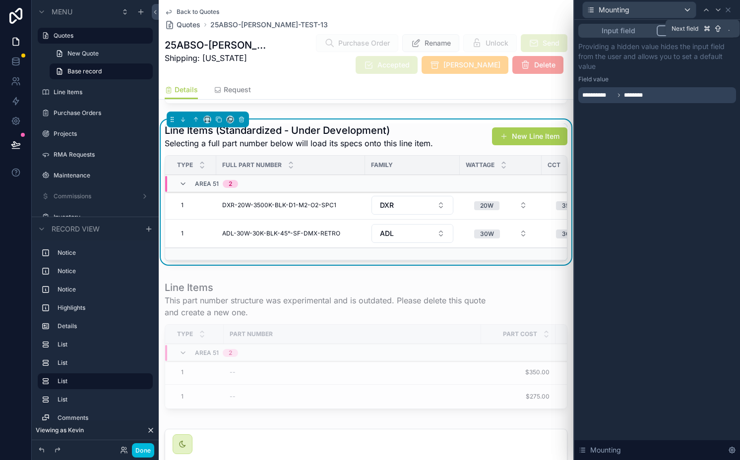
click at [631, 9] on icon at bounding box center [718, 10] width 8 height 8
click at [631, 96] on div at bounding box center [657, 95] width 158 height 16
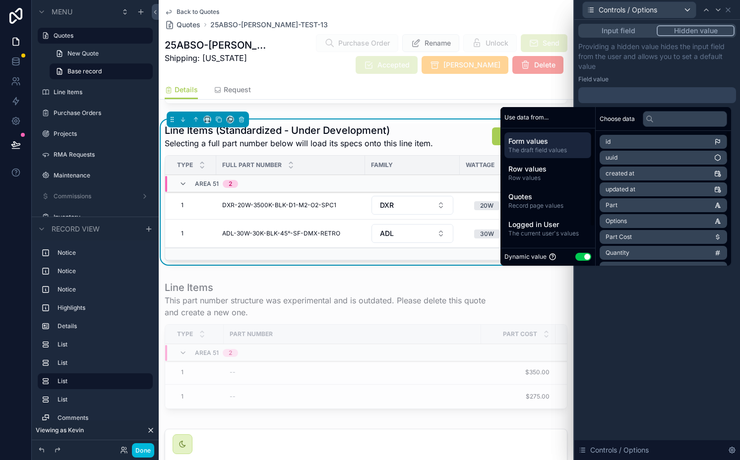
click at [533, 175] on span "Row values" at bounding box center [547, 178] width 79 height 8
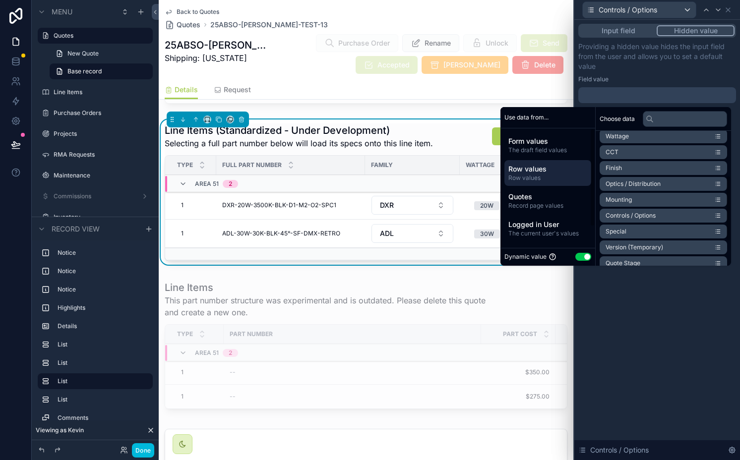
scroll to position [102, 0]
click at [631, 215] on span "Controls / Options" at bounding box center [631, 215] width 50 height 8
click at [631, 9] on icon at bounding box center [718, 10] width 8 height 8
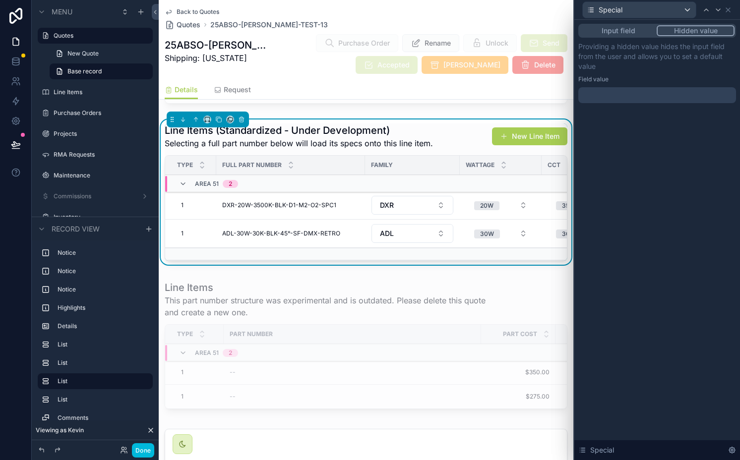
click at [631, 101] on div at bounding box center [657, 95] width 158 height 16
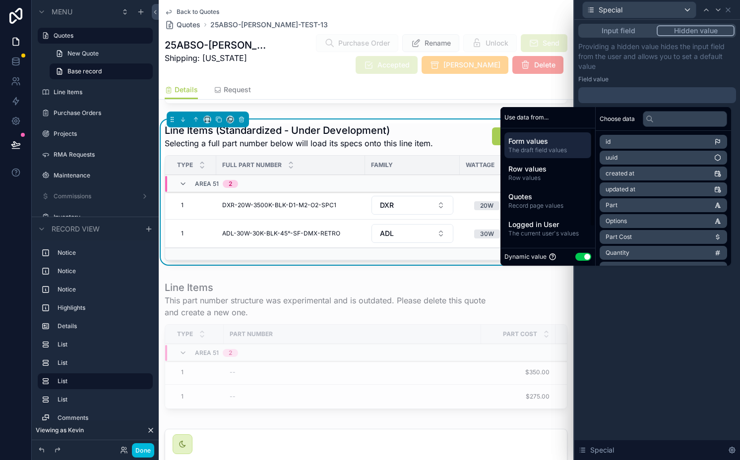
click at [525, 166] on span "Row values" at bounding box center [547, 169] width 79 height 10
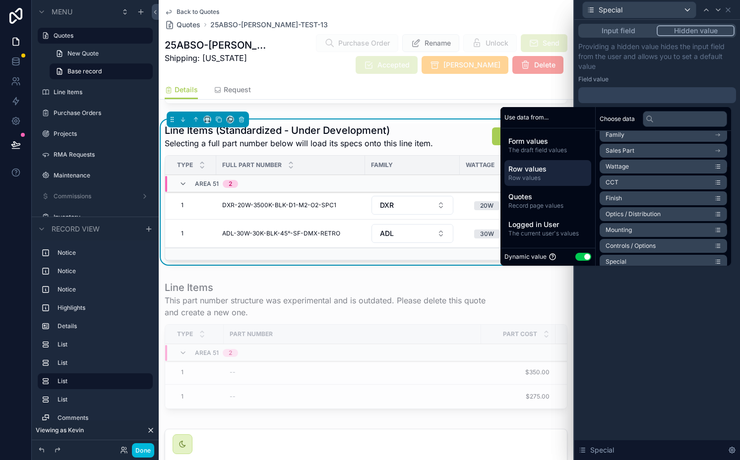
scroll to position [71, 0]
click at [631, 256] on li "Special" at bounding box center [663, 261] width 127 height 14
click at [631, 64] on p "Providing a hidden value hides the input field from the user and allows you to …" at bounding box center [657, 57] width 158 height 30
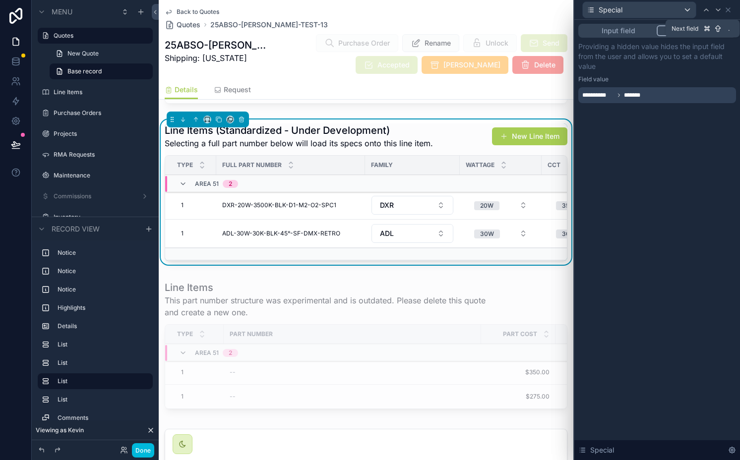
click at [631, 11] on icon at bounding box center [718, 10] width 8 height 8
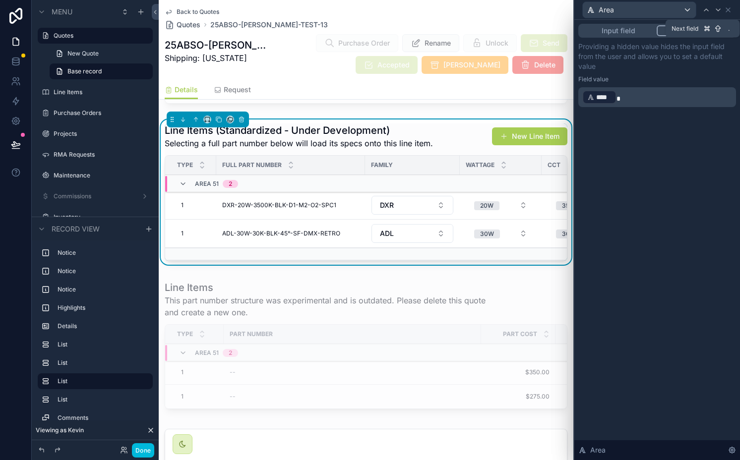
click at [631, 11] on icon at bounding box center [718, 10] width 8 height 8
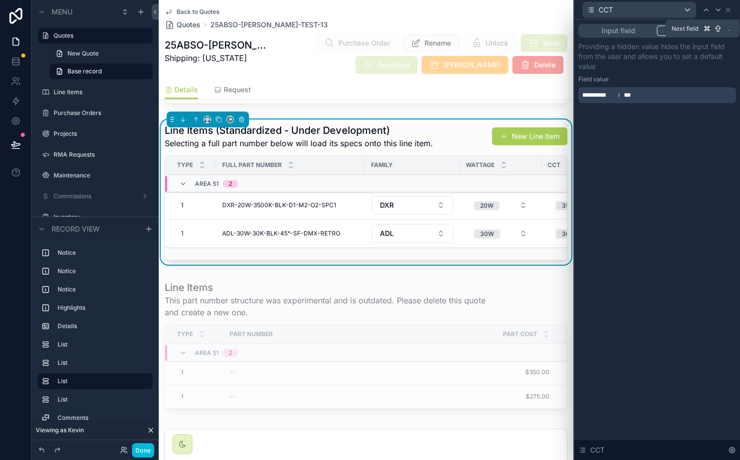
click at [631, 11] on icon at bounding box center [718, 10] width 8 height 8
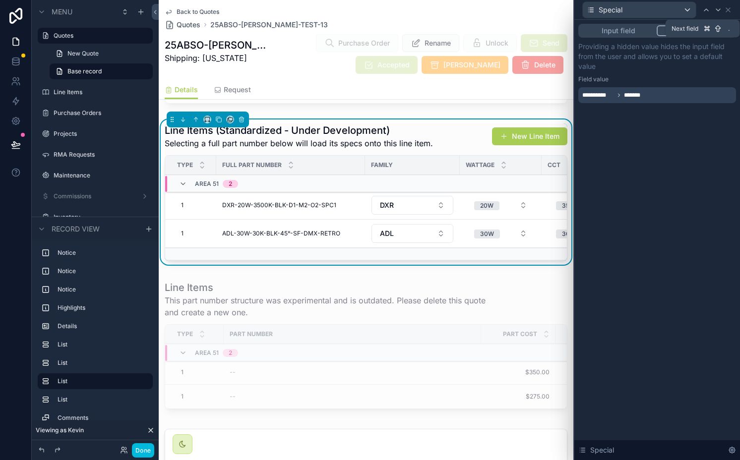
click at [631, 11] on icon at bounding box center [718, 10] width 8 height 8
click at [143, 447] on button "Done" at bounding box center [143, 450] width 22 height 14
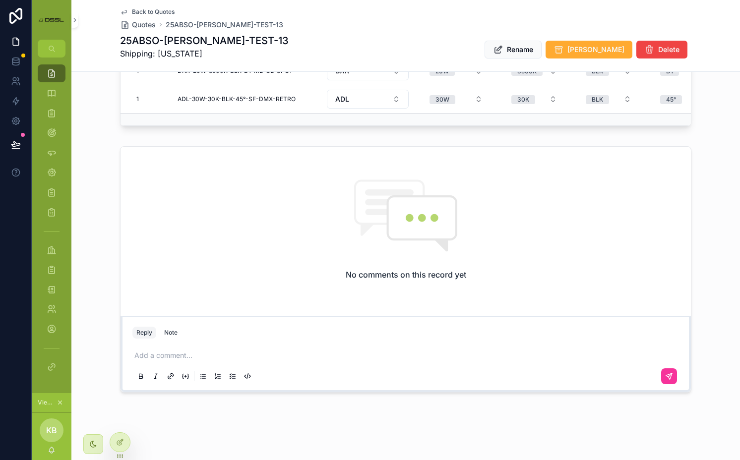
scroll to position [489, 0]
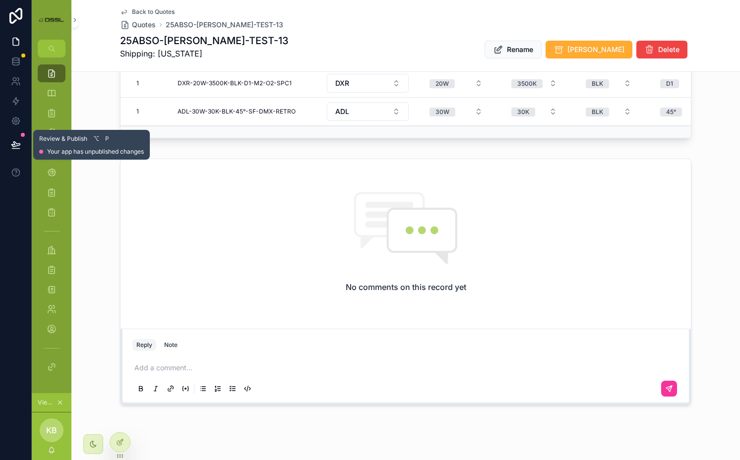
click at [11, 148] on icon at bounding box center [16, 145] width 10 height 10
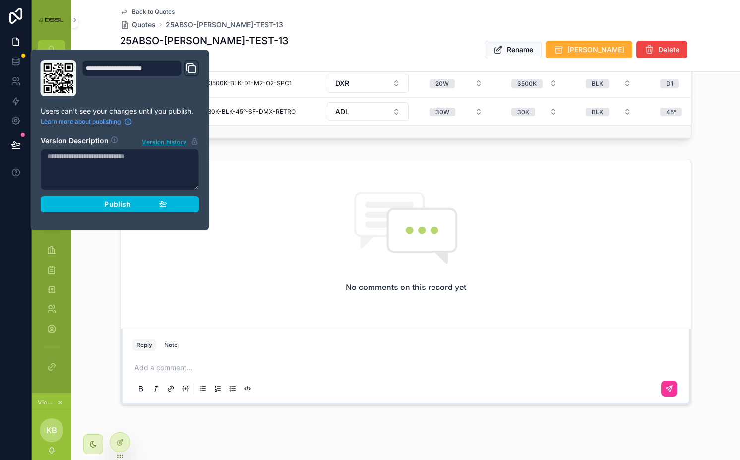
click at [87, 206] on div "Publish" at bounding box center [120, 204] width 94 height 9
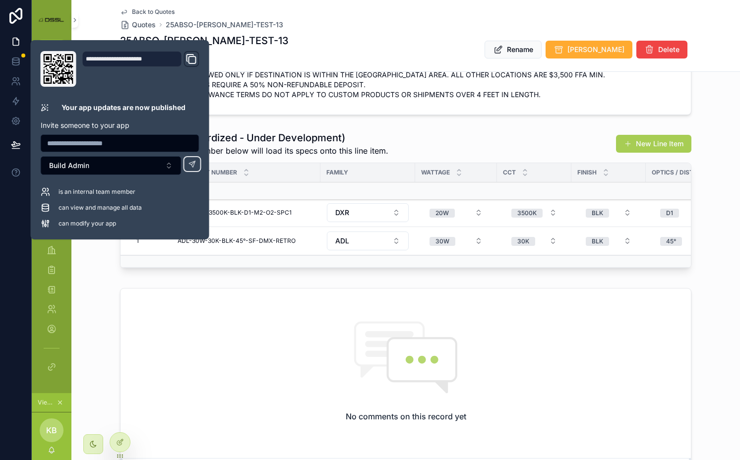
scroll to position [359, 0]
click at [308, 272] on div "Contact [PERSON_NAME] (Test) [PERSON_NAME] Company Absolute Sales Llc Owner [PE…" at bounding box center [405, 132] width 669 height 815
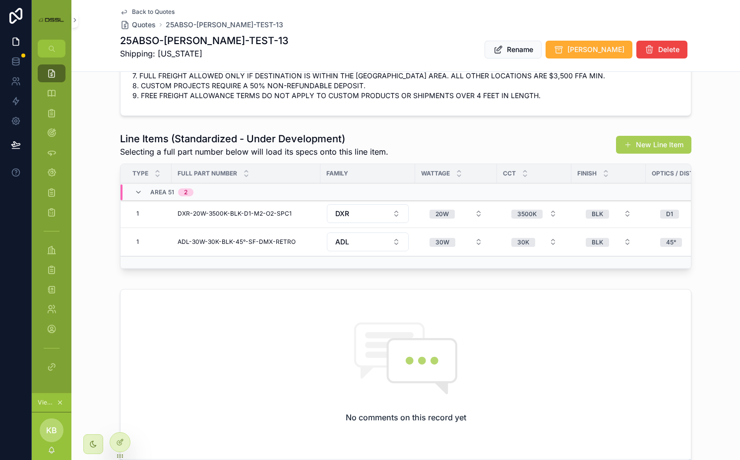
click at [0, 0] on span "Duplicate" at bounding box center [0, 0] width 0 height 0
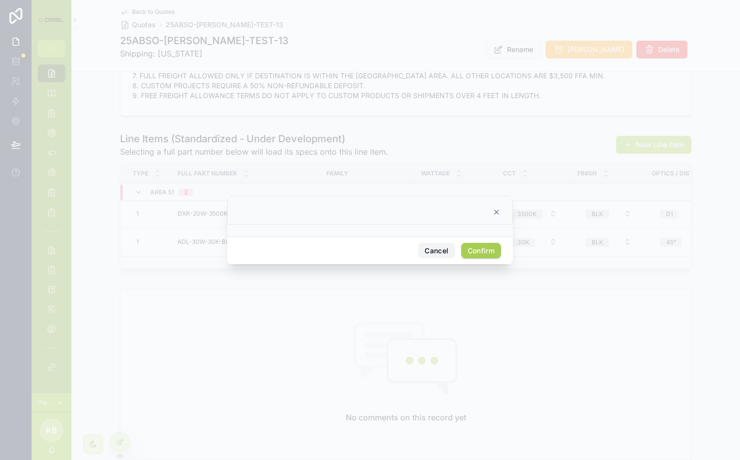
click at [432, 254] on button "Cancel" at bounding box center [436, 251] width 37 height 16
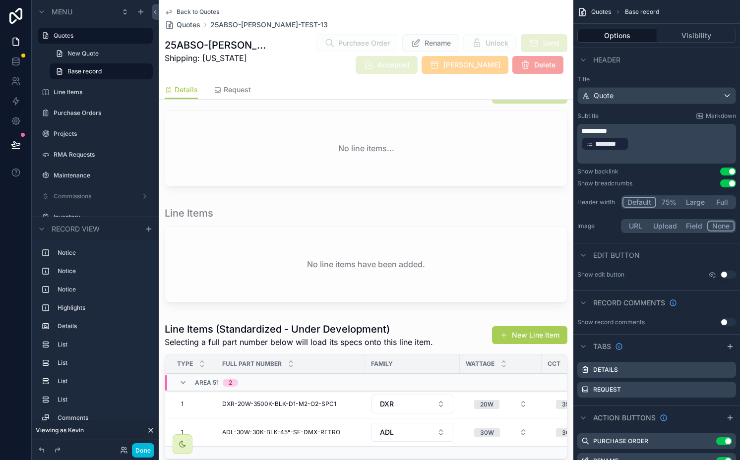
scroll to position [616, 0]
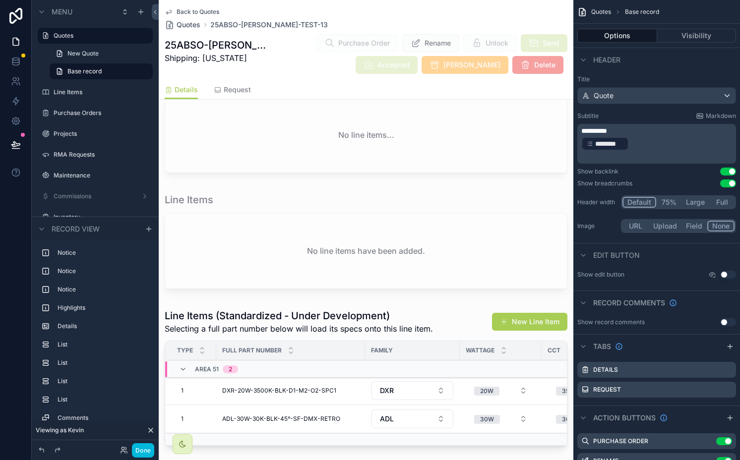
click at [367, 305] on div "scrollable content" at bounding box center [366, 379] width 415 height 149
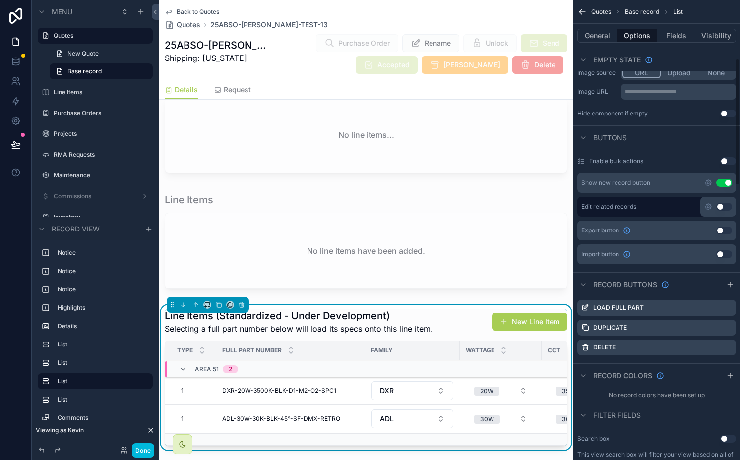
scroll to position [329, 0]
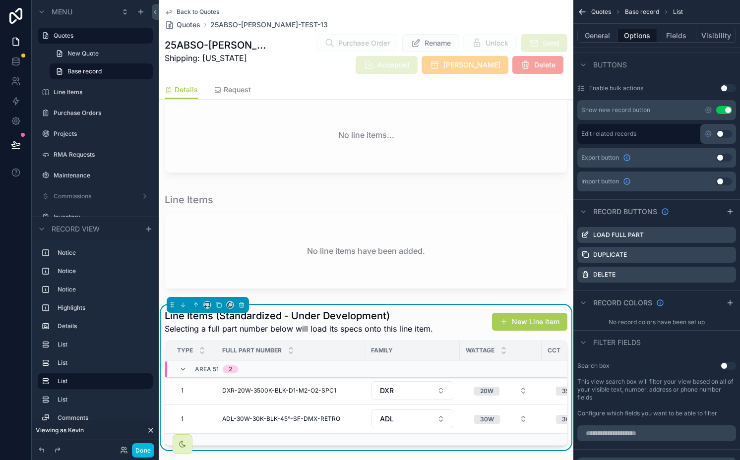
click at [0, 0] on icon "scrollable content" at bounding box center [0, 0] width 0 height 0
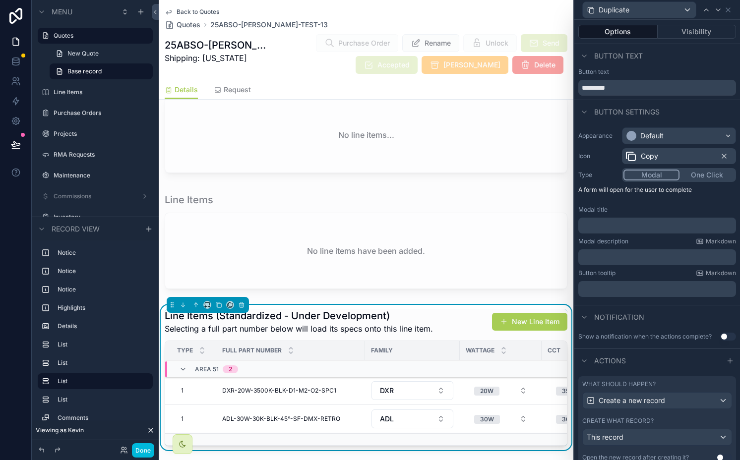
scroll to position [35, 0]
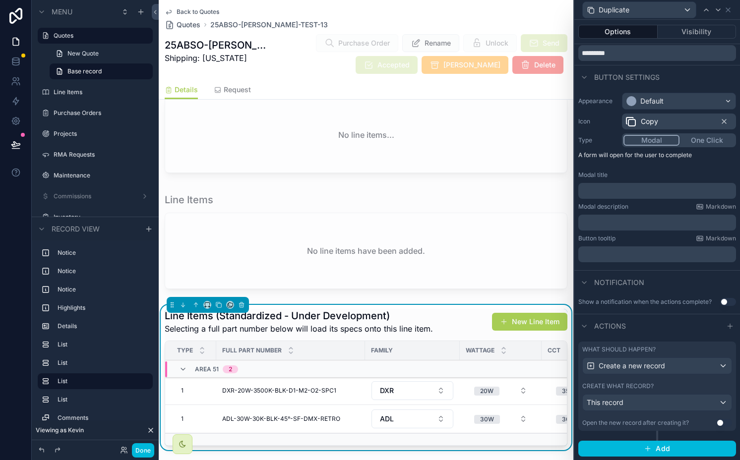
click at [631, 148] on div "Appearance Default Icon Copy Type Modal One Click A form will open for the user…" at bounding box center [657, 178] width 166 height 178
click at [631, 144] on button "One Click" at bounding box center [707, 140] width 55 height 11
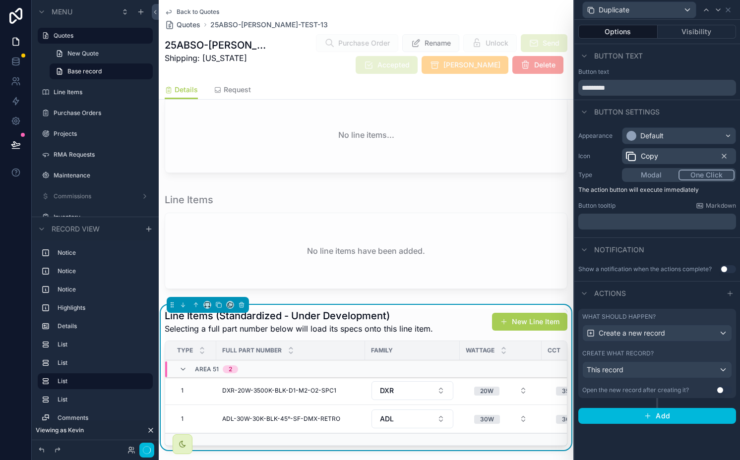
scroll to position [0, 0]
click at [142, 448] on button "Done" at bounding box center [143, 450] width 22 height 14
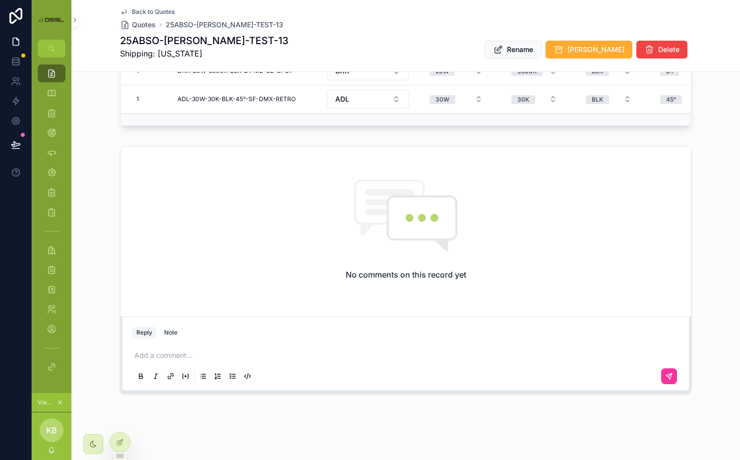
scroll to position [489, 0]
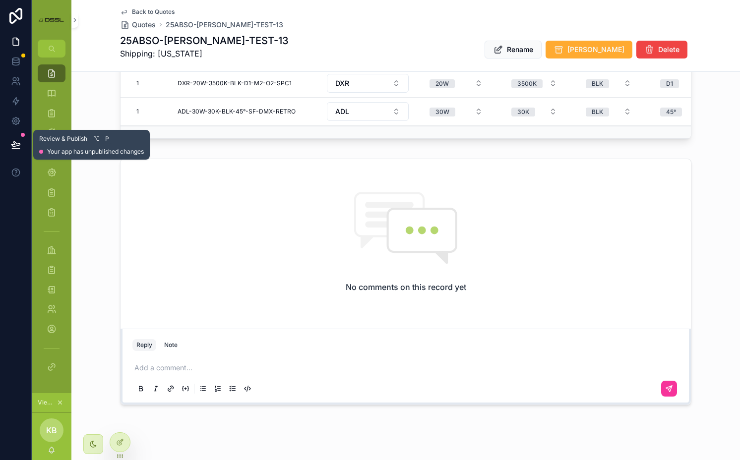
click at [15, 138] on button at bounding box center [16, 145] width 22 height 28
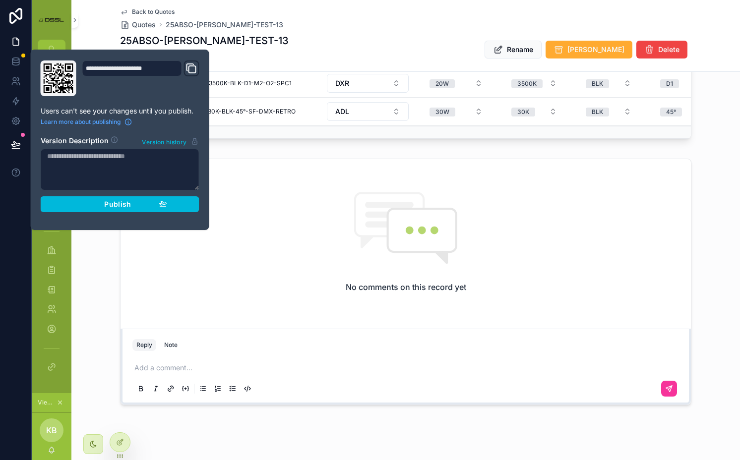
click at [117, 202] on span "Publish" at bounding box center [117, 204] width 27 height 9
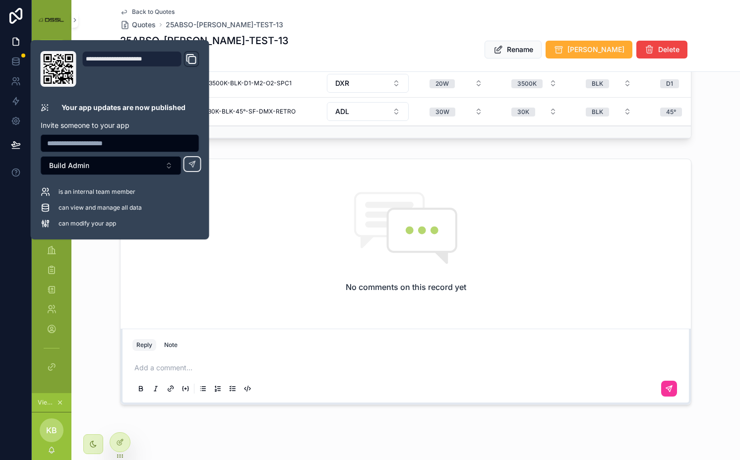
click at [243, 190] on div "No comments on this record yet" at bounding box center [406, 242] width 570 height 166
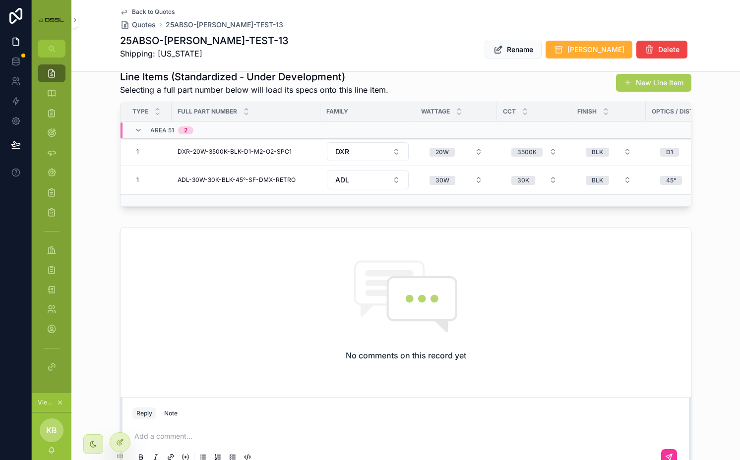
scroll to position [415, 0]
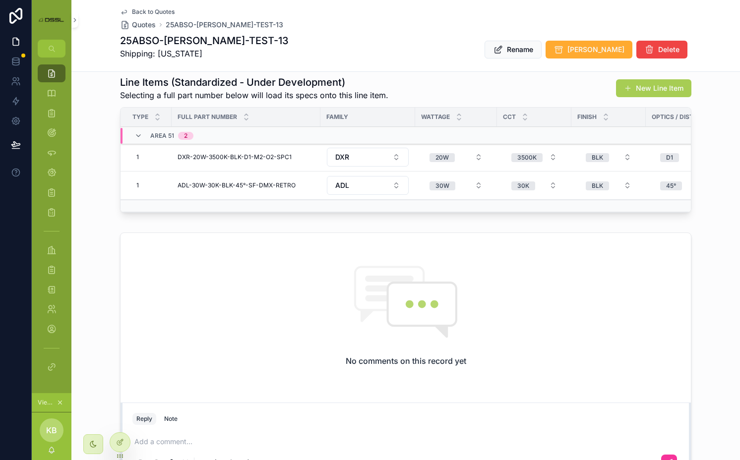
click at [0, 0] on span "Duplicate" at bounding box center [0, 0] width 0 height 0
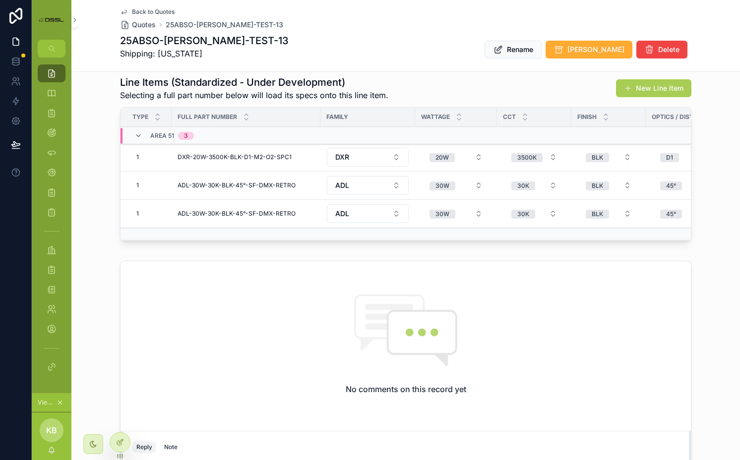
click at [268, 182] on span "ADL-30W-30K-BLK-45°-SF-DMX-RETRO" at bounding box center [237, 185] width 118 height 7
click at [258, 240] on div "Contact [PERSON_NAME] (Test) [PERSON_NAME] Company Absolute Sales Llc Owner [PE…" at bounding box center [405, 90] width 669 height 843
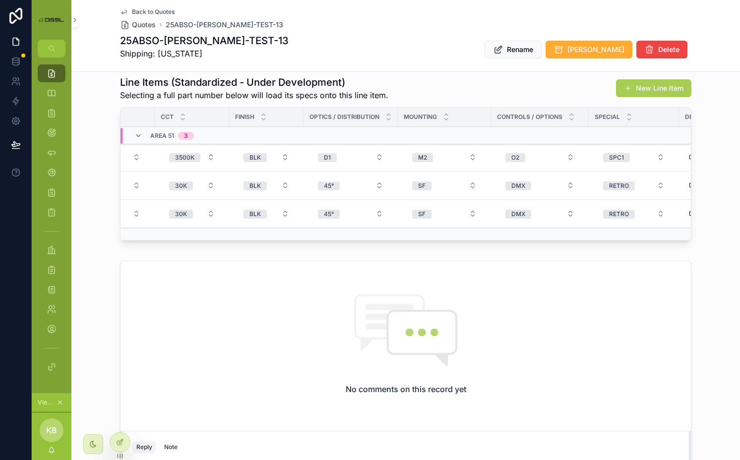
scroll to position [0, 0]
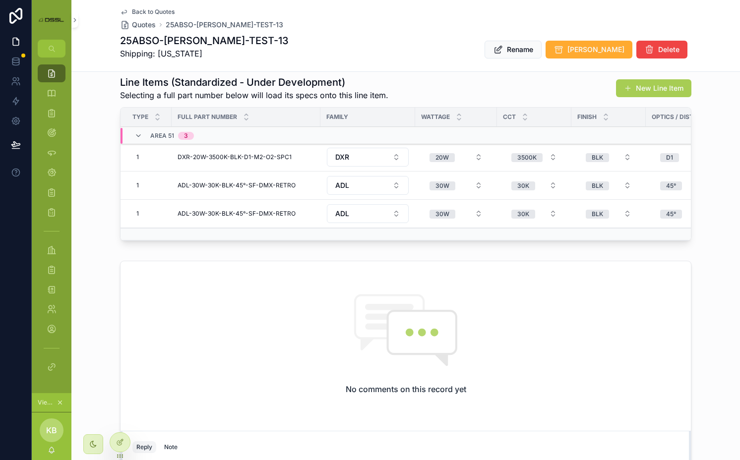
click at [460, 205] on button "30W" at bounding box center [456, 214] width 69 height 18
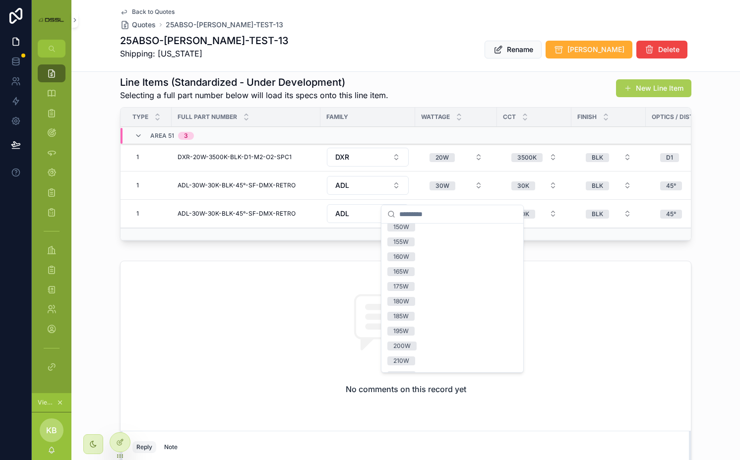
scroll to position [549, 0]
click at [424, 293] on div "300W" at bounding box center [452, 294] width 138 height 15
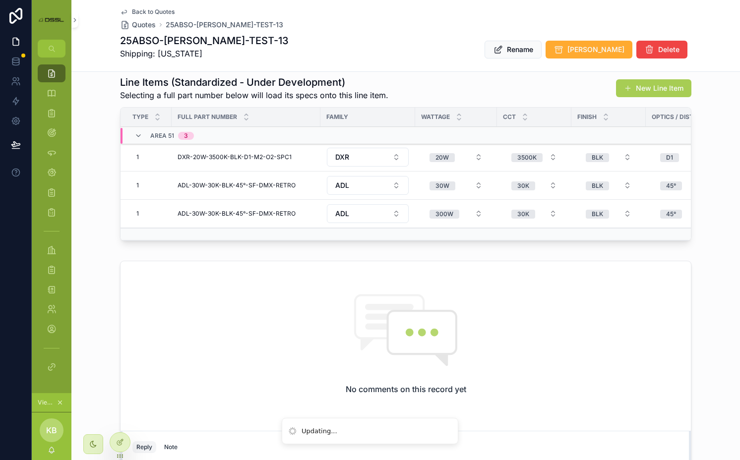
click at [389, 261] on div "No comments on this record yet" at bounding box center [406, 344] width 570 height 166
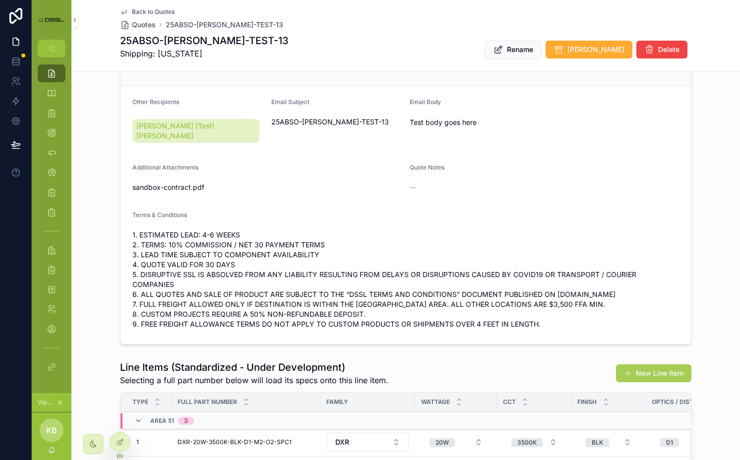
scroll to position [54, 0]
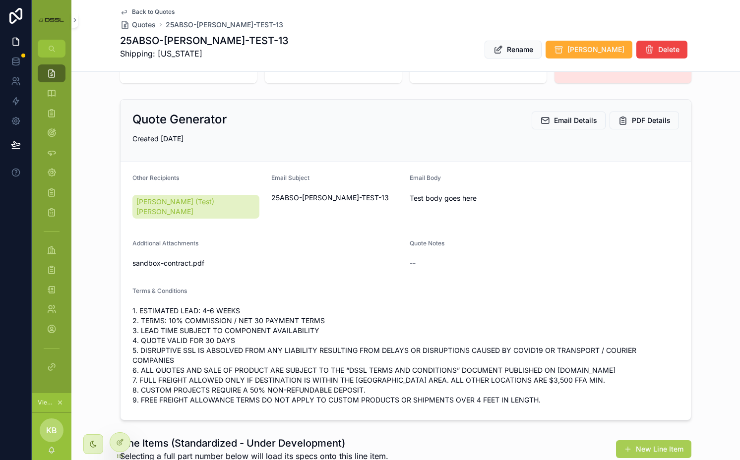
click at [560, 123] on span "Email Details" at bounding box center [575, 121] width 43 height 10
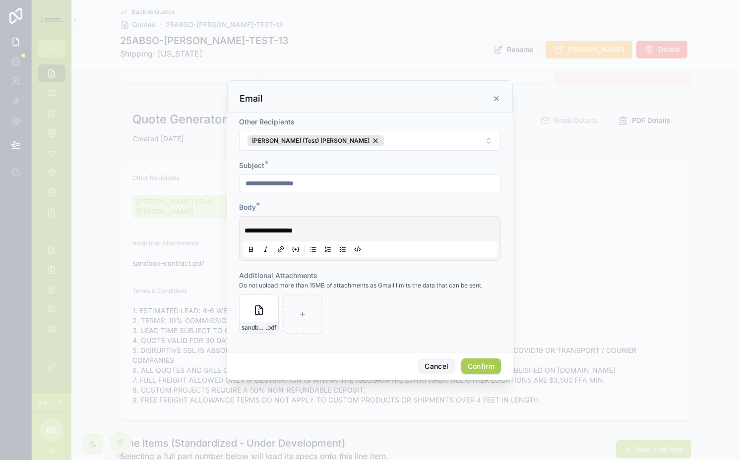
click at [432, 369] on button "Cancel" at bounding box center [436, 367] width 37 height 16
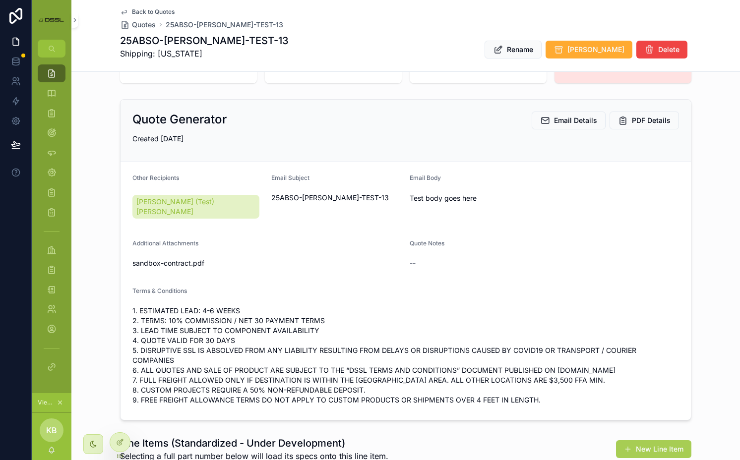
click at [631, 125] on span "PDF Details" at bounding box center [651, 121] width 39 height 10
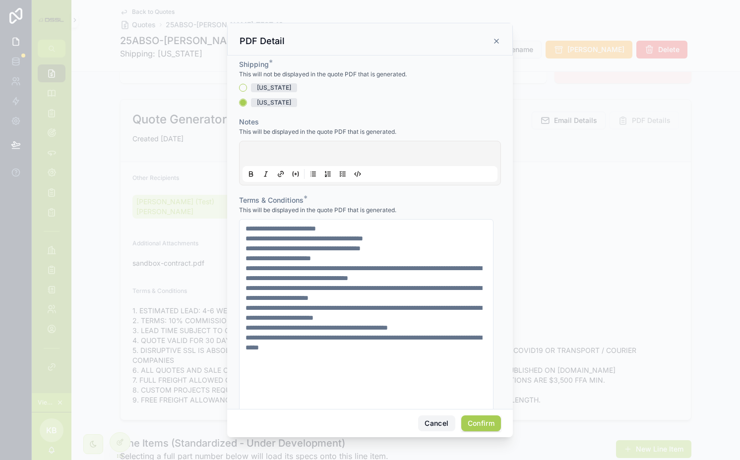
click at [423, 416] on button "Cancel" at bounding box center [436, 424] width 37 height 16
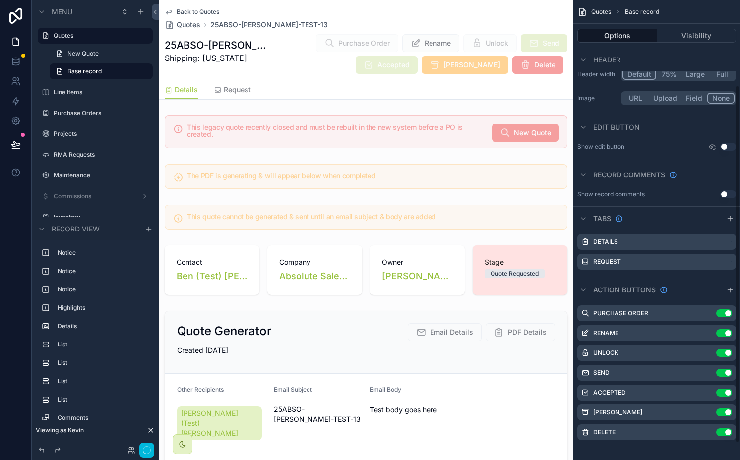
scroll to position [132, 0]
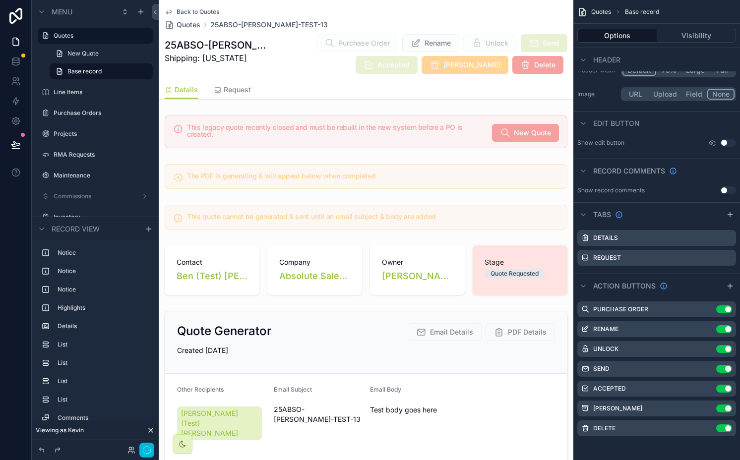
click at [0, 0] on icon "scrollable content" at bounding box center [0, 0] width 0 height 0
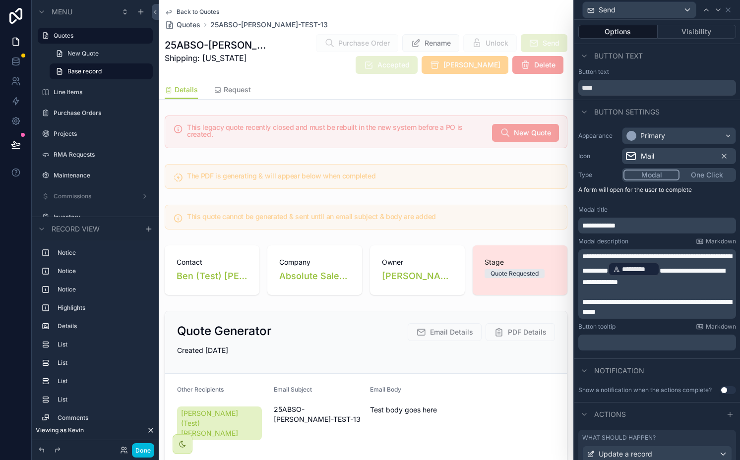
click at [631, 33] on button "Visibility" at bounding box center [697, 32] width 79 height 14
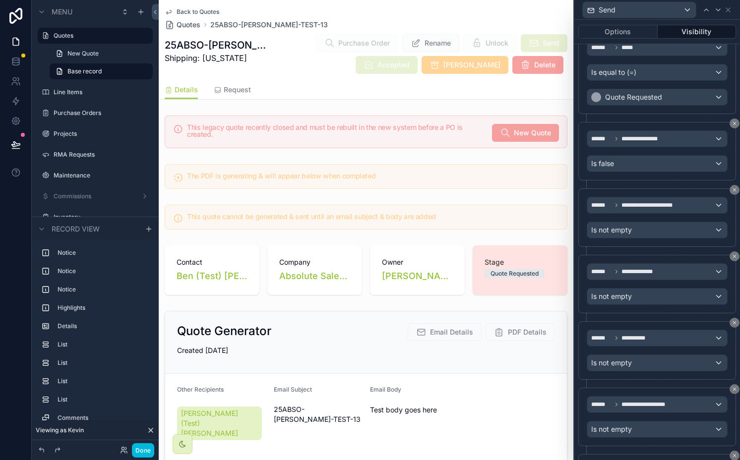
scroll to position [303, 0]
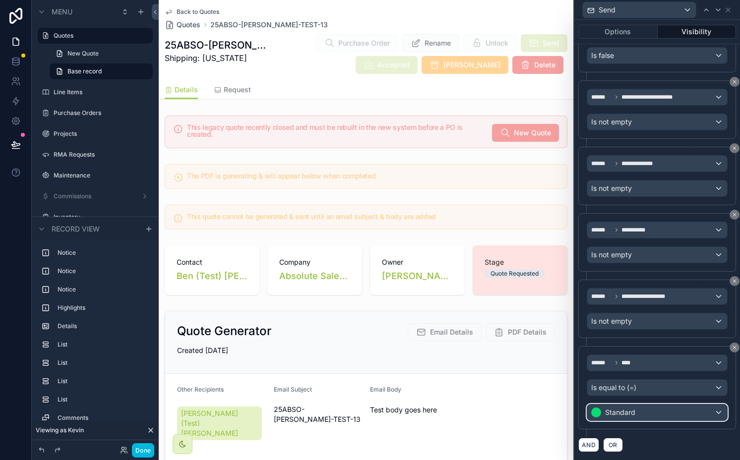
click at [631, 418] on div "Standard" at bounding box center [657, 413] width 140 height 16
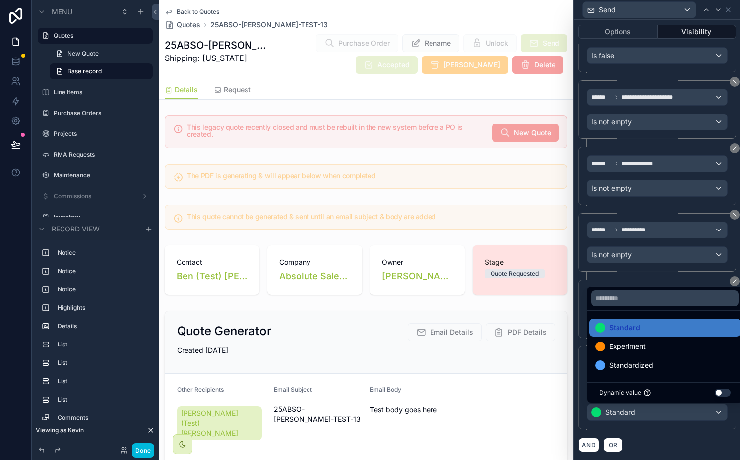
click at [631, 418] on div at bounding box center [657, 230] width 166 height 460
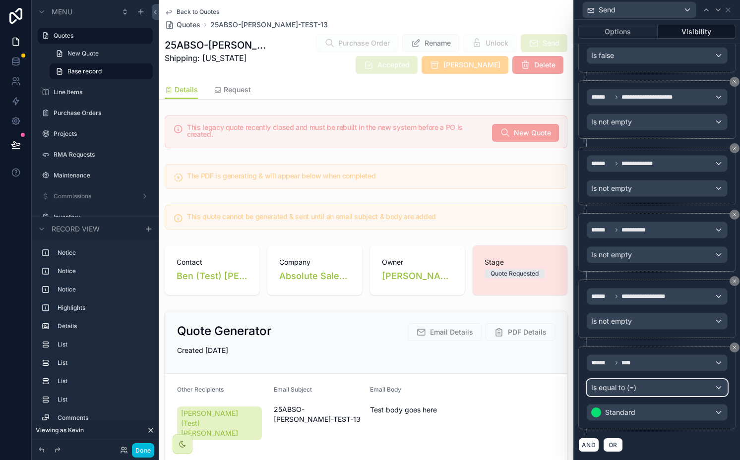
click at [613, 394] on div "Is equal to (=)" at bounding box center [657, 388] width 140 height 16
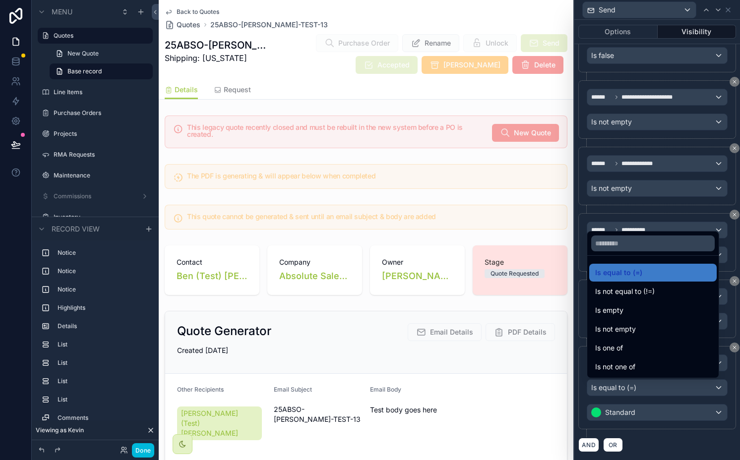
click at [622, 341] on div "Is one of" at bounding box center [652, 348] width 127 height 18
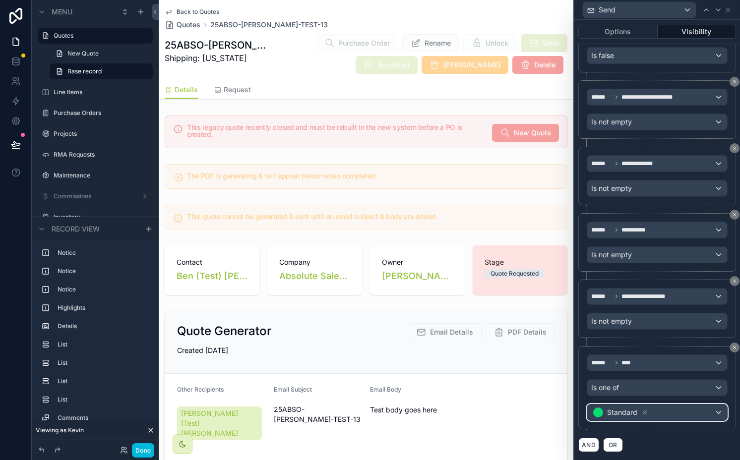
click at [631, 408] on div "Standard" at bounding box center [657, 413] width 140 height 16
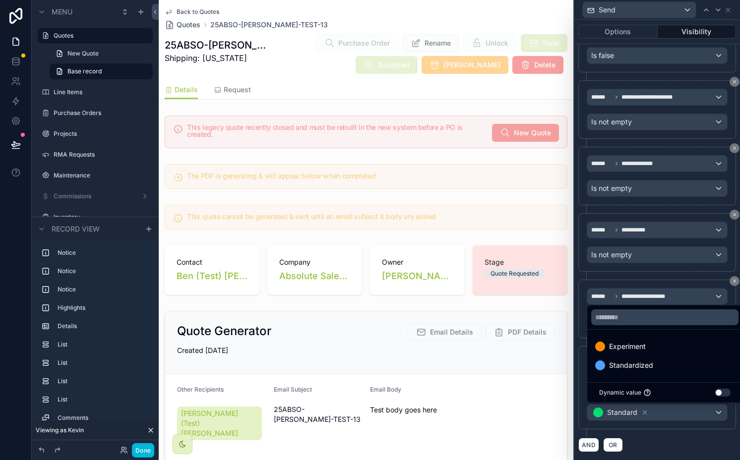
click at [631, 364] on span "Standardized" at bounding box center [631, 366] width 44 height 12
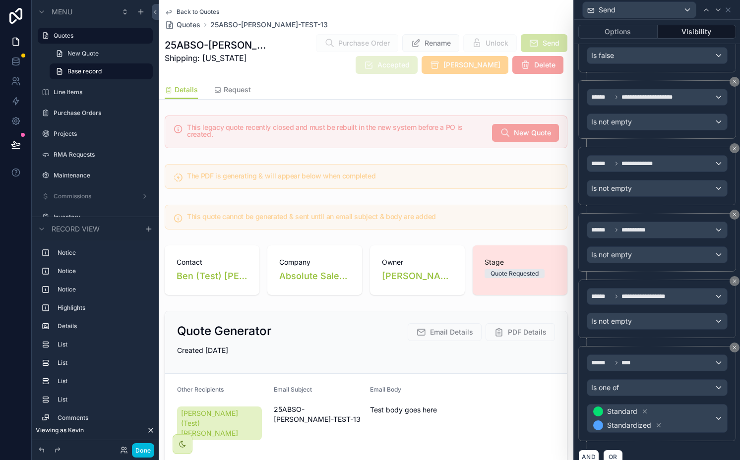
click at [148, 444] on button "Done" at bounding box center [143, 450] width 22 height 14
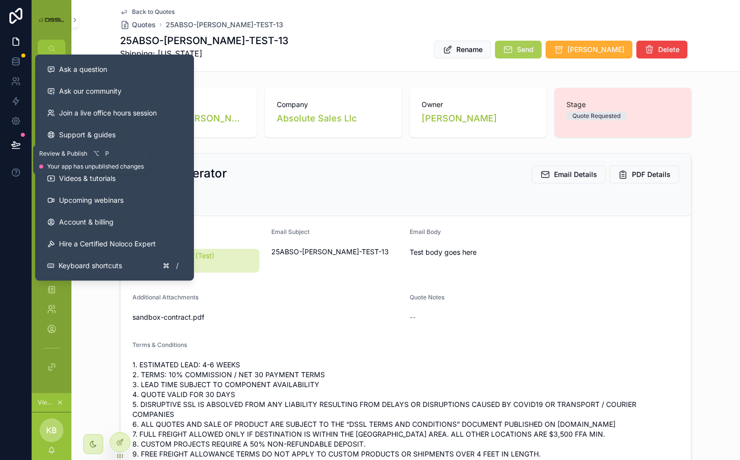
click at [13, 143] on icon at bounding box center [16, 145] width 10 height 10
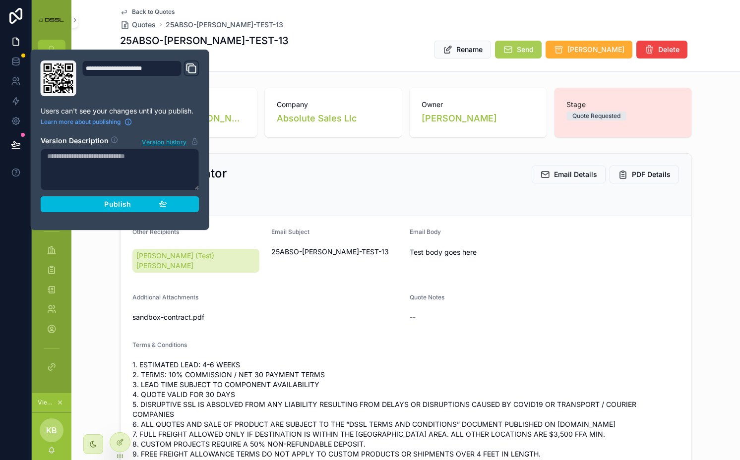
click at [94, 204] on div "Publish" at bounding box center [120, 204] width 94 height 9
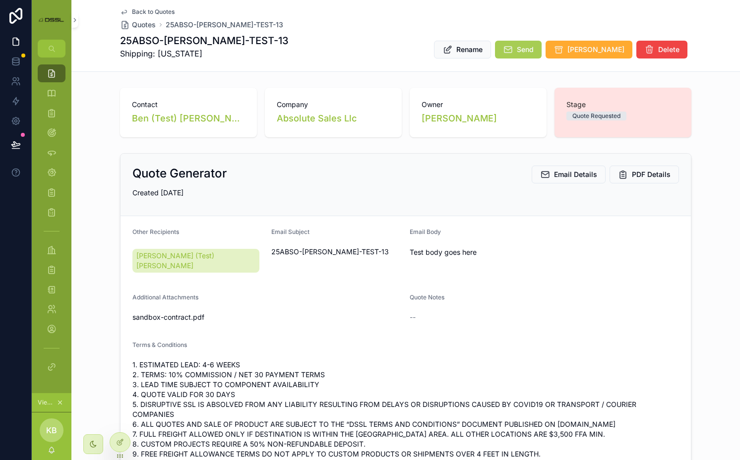
click at [539, 44] on button "Send" at bounding box center [518, 50] width 47 height 18
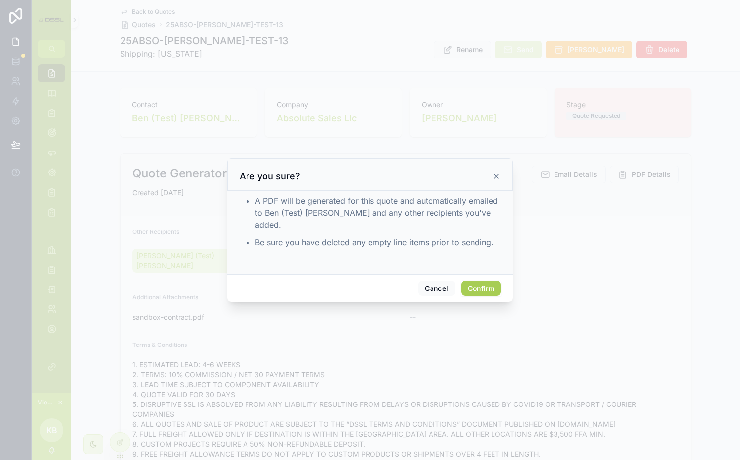
click at [482, 287] on button "Confirm" at bounding box center [481, 289] width 40 height 16
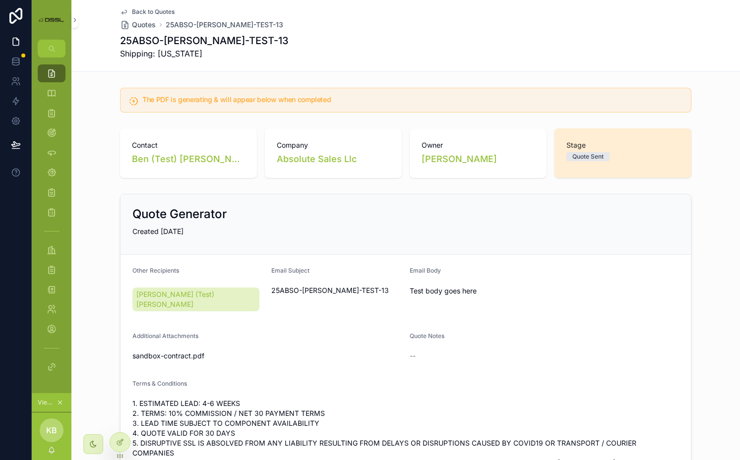
click at [93, 442] on icon "scrollable content" at bounding box center [93, 444] width 8 height 8
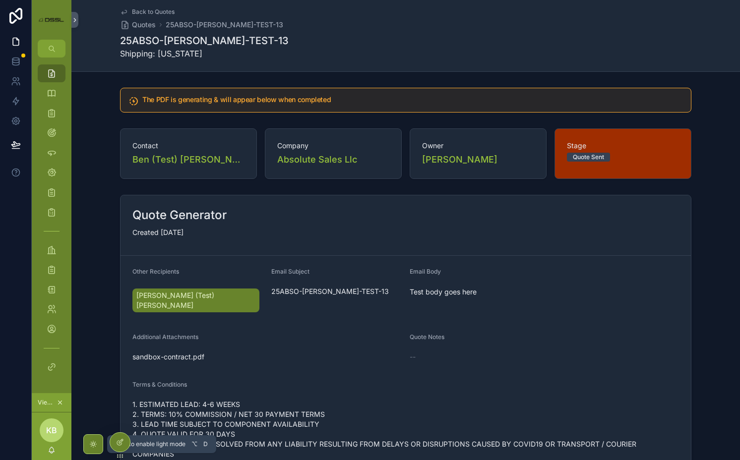
click at [93, 442] on icon "scrollable content" at bounding box center [93, 444] width 8 height 8
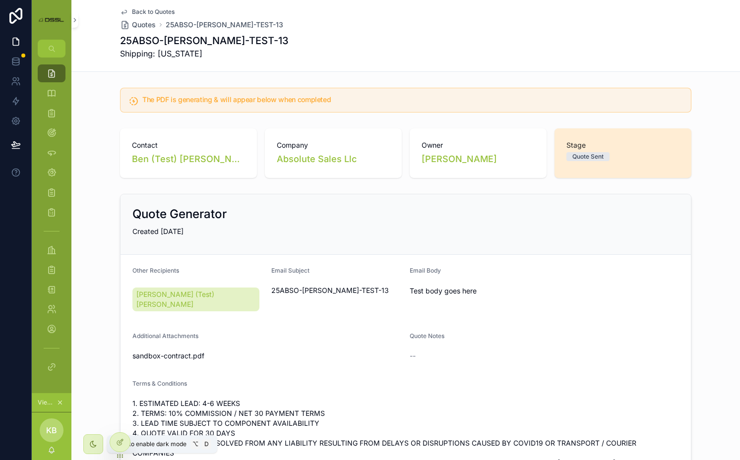
click at [93, 442] on icon "scrollable content" at bounding box center [93, 444] width 8 height 8
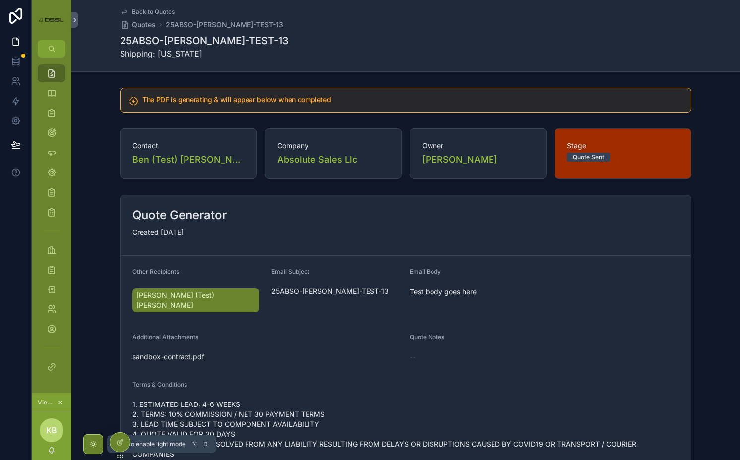
click at [93, 442] on icon "scrollable content" at bounding box center [93, 444] width 8 height 8
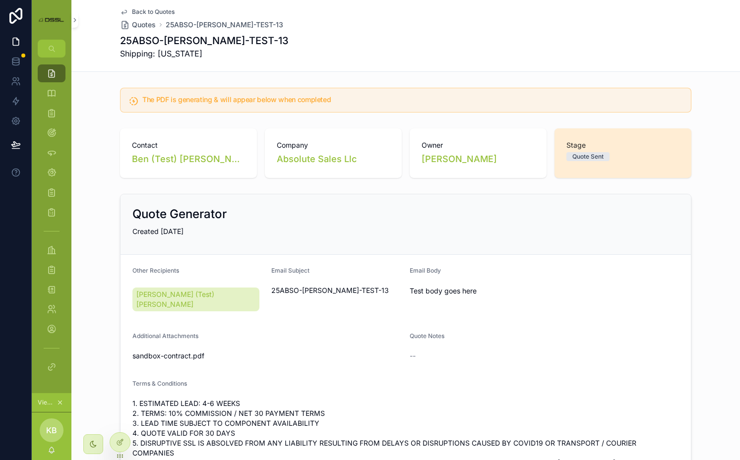
click at [416, 129] on div "Owner [PERSON_NAME]" at bounding box center [478, 153] width 137 height 50
